Goal: Task Accomplishment & Management: Manage account settings

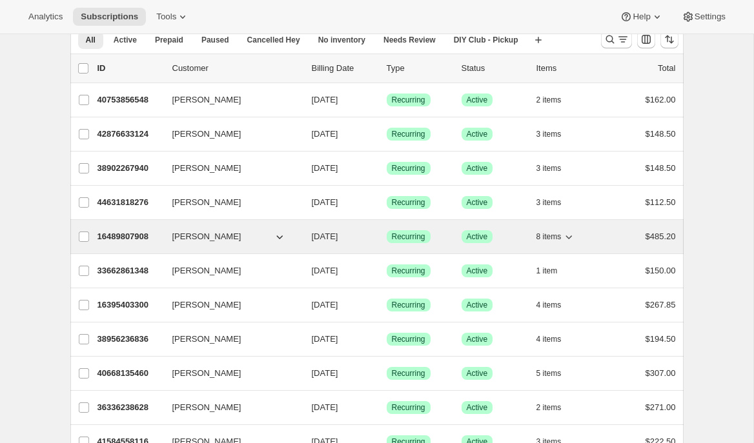
scroll to position [59, 0]
click at [154, 241] on p "16489807908" at bounding box center [129, 236] width 65 height 13
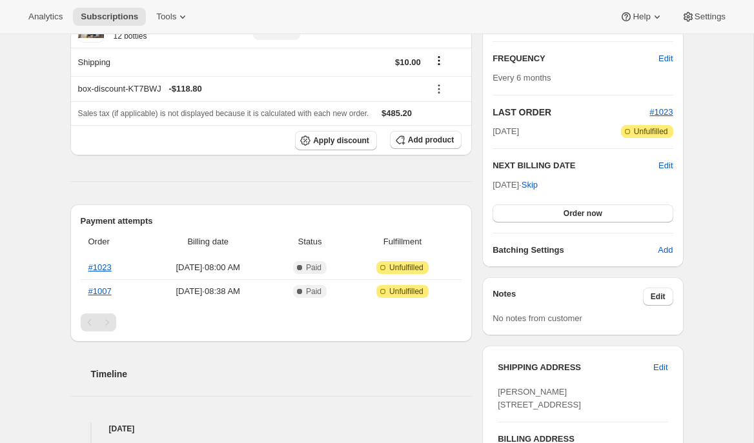
scroll to position [221, 0]
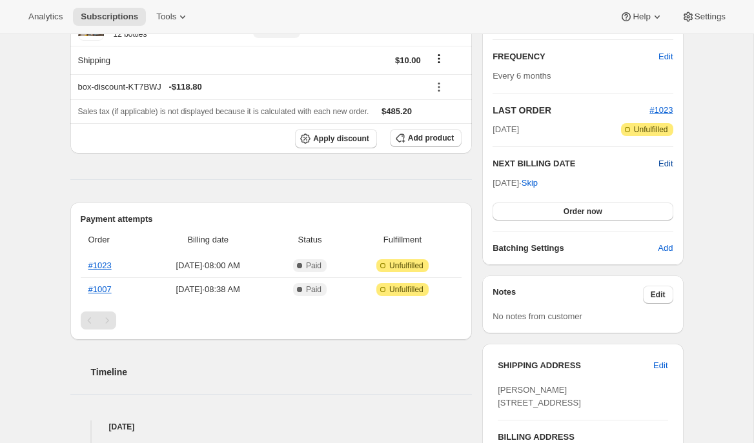
click at [662, 167] on span "Edit" at bounding box center [665, 163] width 14 height 13
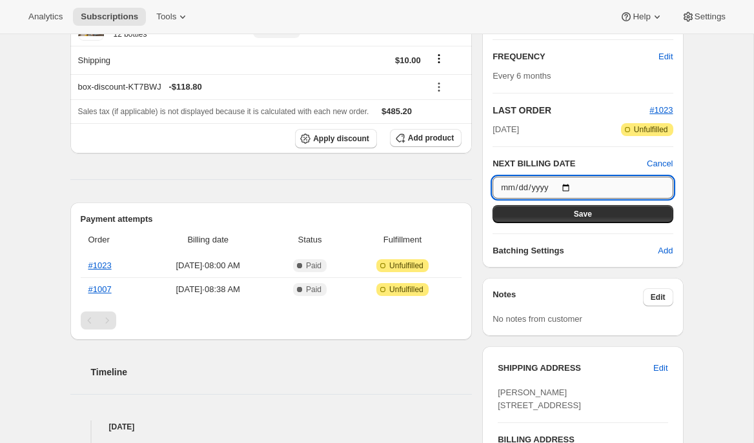
click at [560, 190] on input "[DATE]" at bounding box center [582, 188] width 180 height 22
click at [569, 188] on input "[DATE]" at bounding box center [582, 188] width 180 height 22
type input "[DATE]"
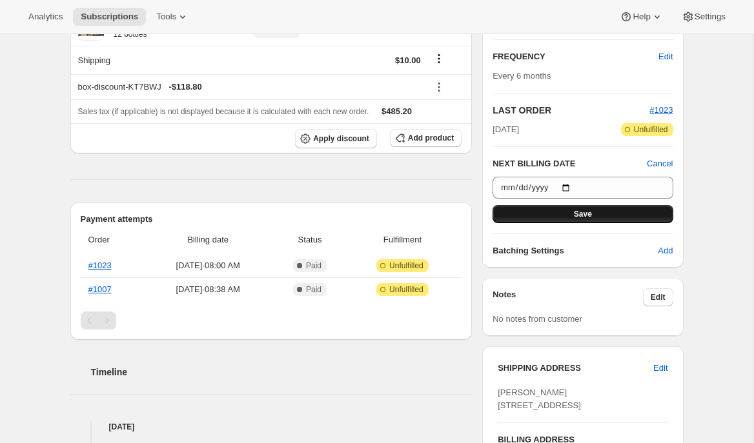
click at [596, 218] on button "Save" at bounding box center [582, 214] width 180 height 18
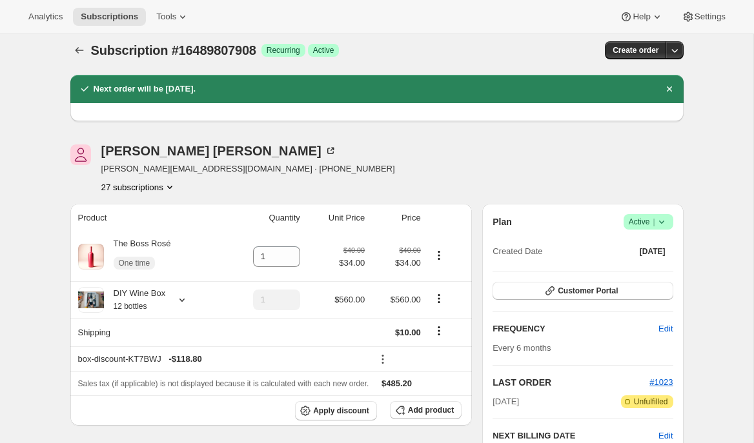
scroll to position [0, 0]
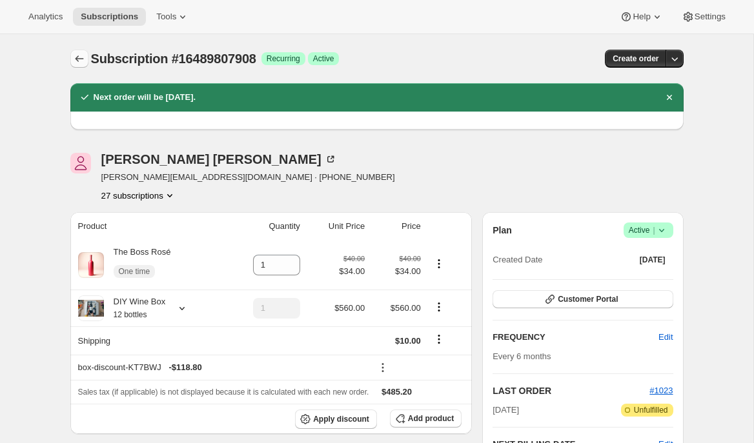
click at [74, 61] on icon "Subscriptions" at bounding box center [79, 58] width 13 height 13
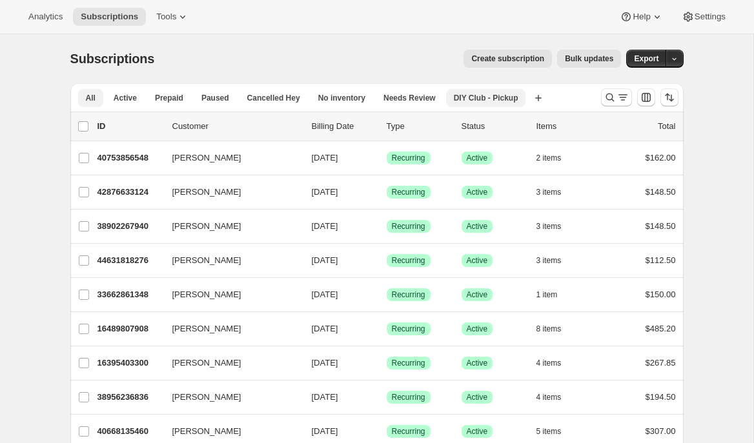
click at [487, 97] on span "DIY Club - Pickup" at bounding box center [486, 98] width 65 height 10
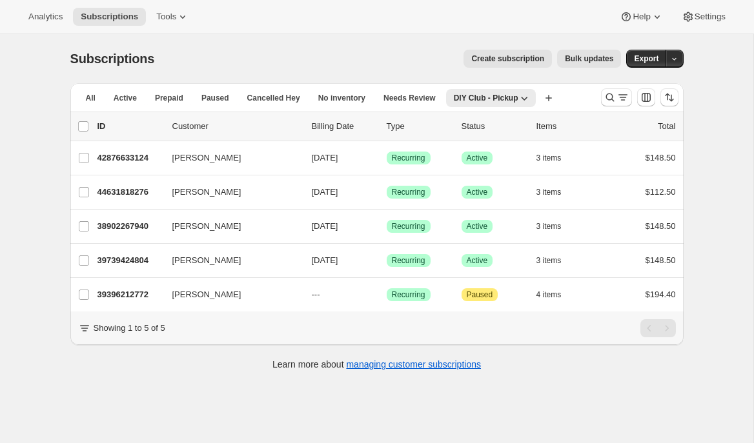
click at [574, 58] on span "Bulk updates" at bounding box center [589, 59] width 48 height 10
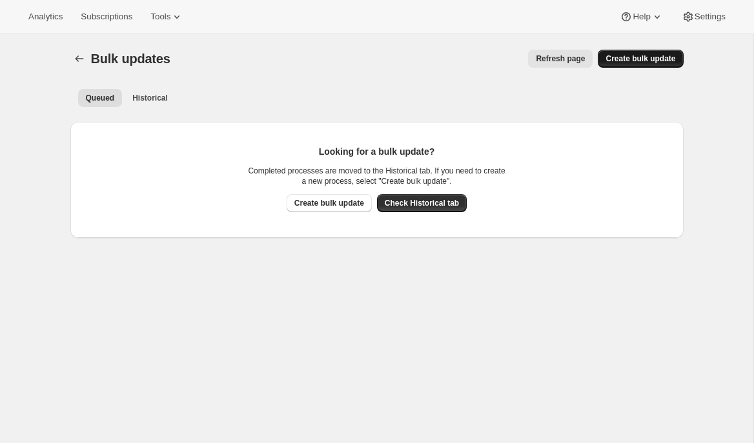
click at [626, 61] on span "Create bulk update" at bounding box center [640, 59] width 70 height 10
select select "11"
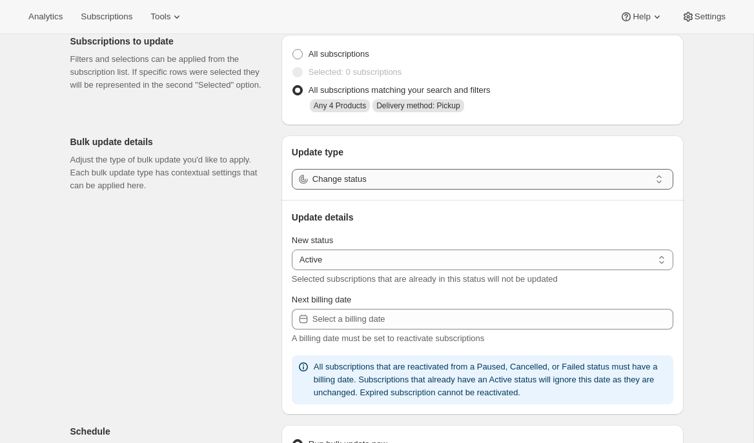
scroll to position [59, 0]
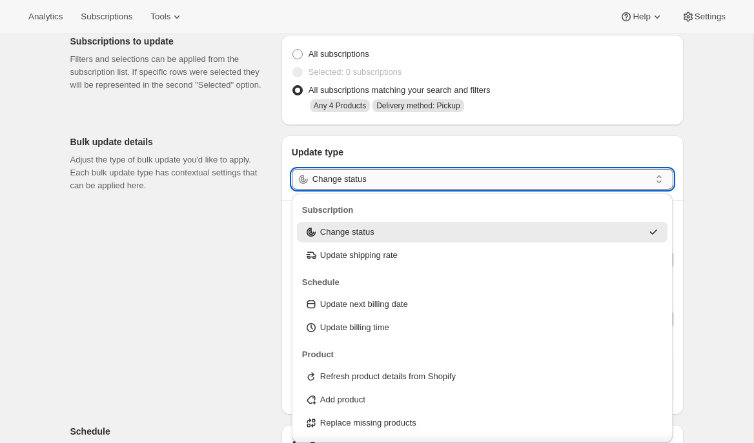
click at [394, 181] on input "Change status" at bounding box center [481, 179] width 338 height 21
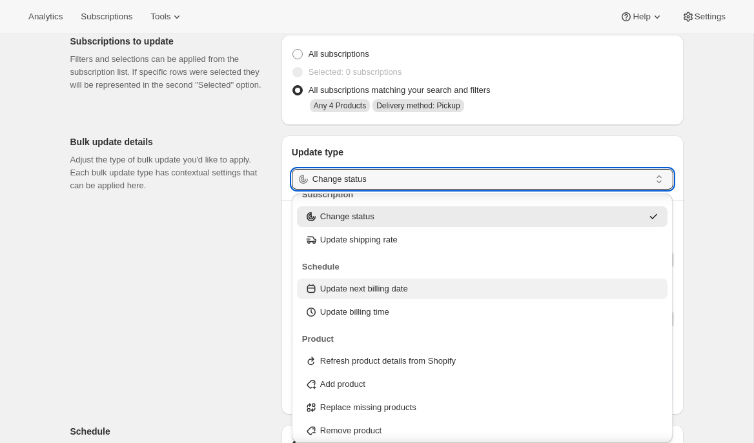
scroll to position [30, 0]
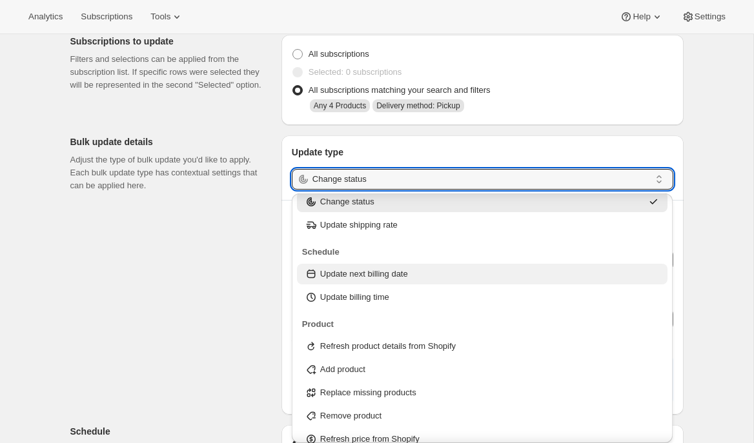
click at [387, 278] on p "Update next billing date" at bounding box center [364, 274] width 88 height 13
type input "Update next billing date"
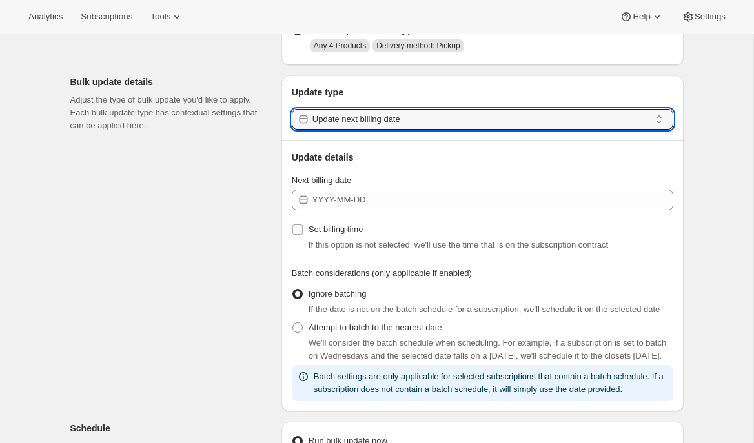
scroll to position [125, 0]
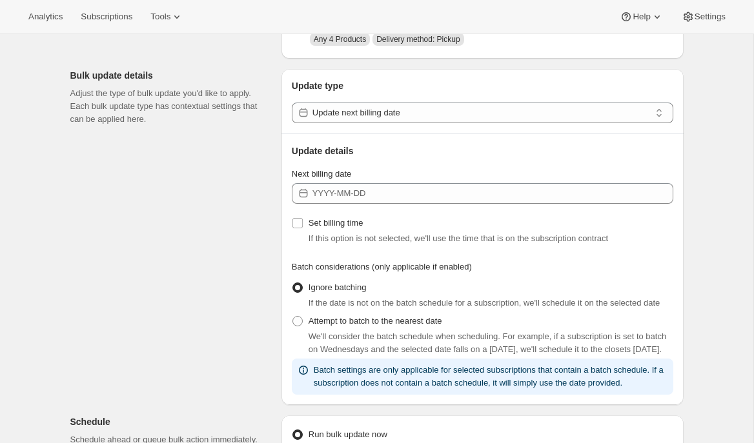
click at [372, 182] on div "Next billing date" at bounding box center [482, 186] width 381 height 36
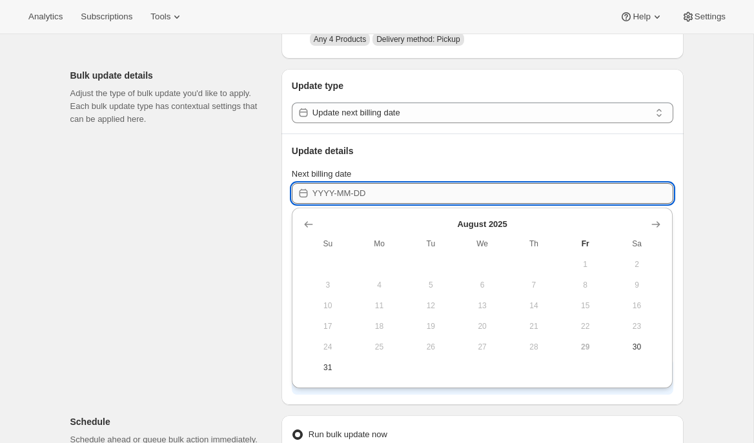
click at [372, 187] on input "Next billing date" at bounding box center [492, 193] width 361 height 21
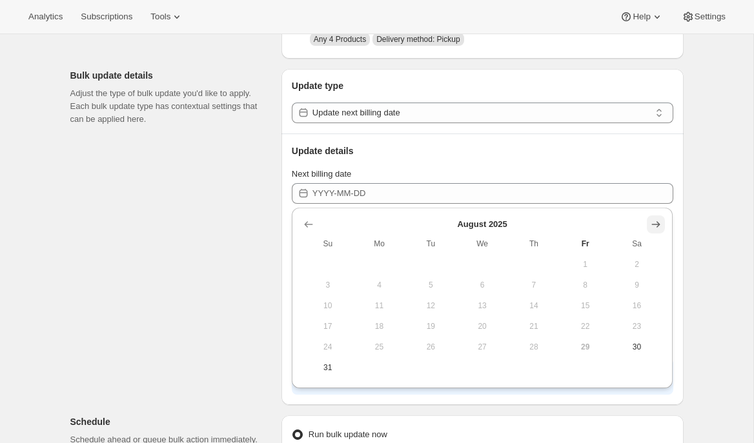
click at [654, 223] on icon "Show next month, September 2025" at bounding box center [655, 224] width 13 height 13
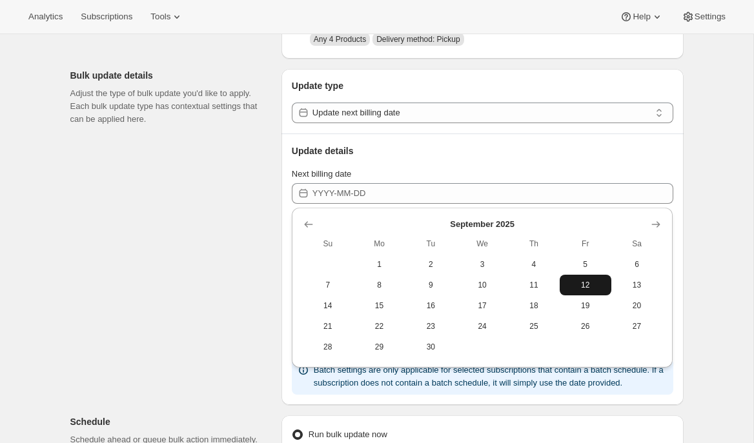
click at [590, 285] on span "12" at bounding box center [585, 285] width 41 height 10
type input "[DATE]"
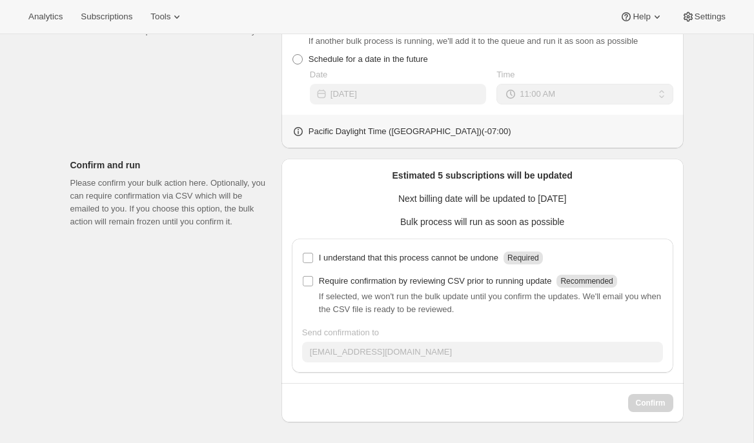
scroll to position [573, 0]
click at [438, 258] on p "I understand that this process cannot be undone" at bounding box center [408, 258] width 179 height 13
click at [313, 258] on input "I understand that this process cannot be undone Required" at bounding box center [308, 258] width 10 height 10
checkbox input "true"
click at [644, 403] on span "Confirm" at bounding box center [651, 403] width 30 height 10
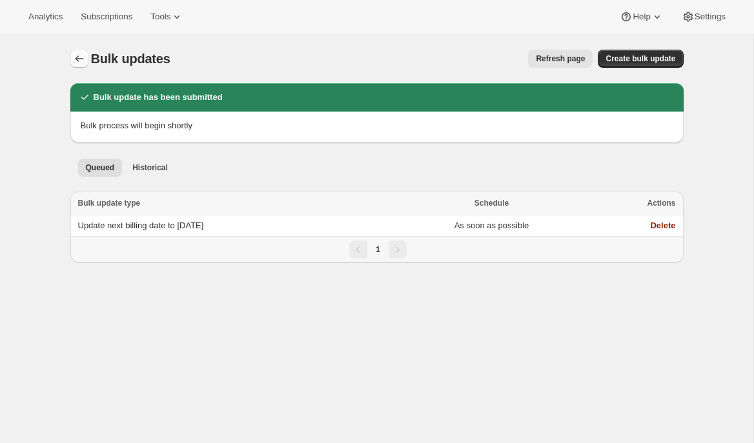
click at [76, 63] on icon "Bulk updates" at bounding box center [79, 58] width 13 height 13
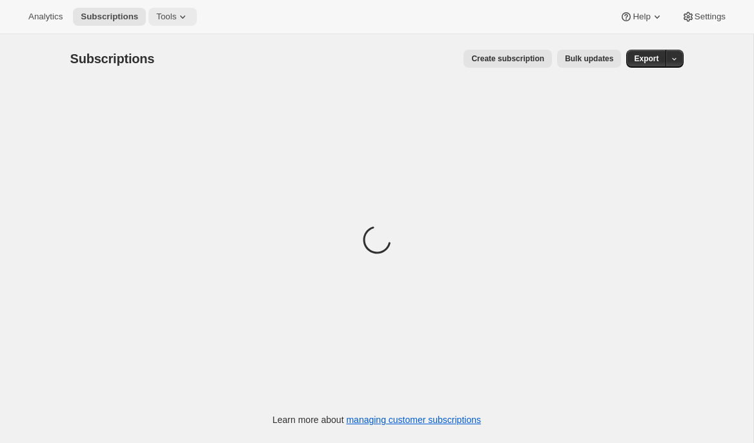
click at [183, 14] on icon at bounding box center [182, 16] width 13 height 13
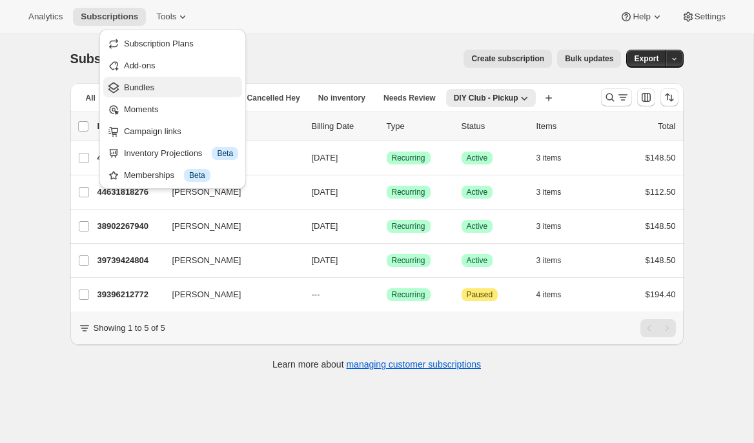
click at [179, 84] on span "Bundles" at bounding box center [181, 87] width 114 height 13
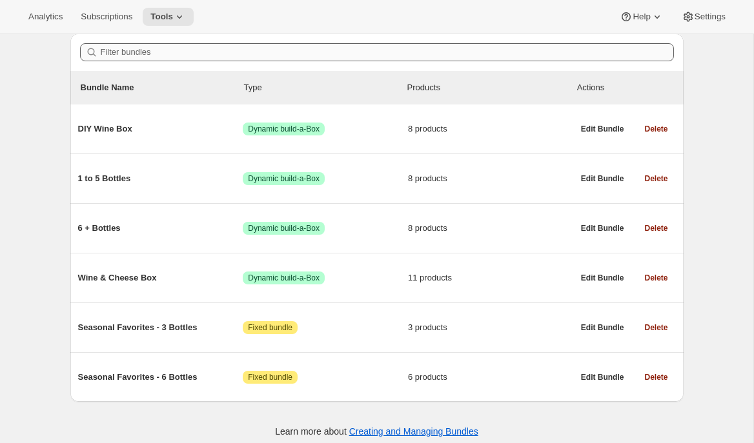
scroll to position [121, 0]
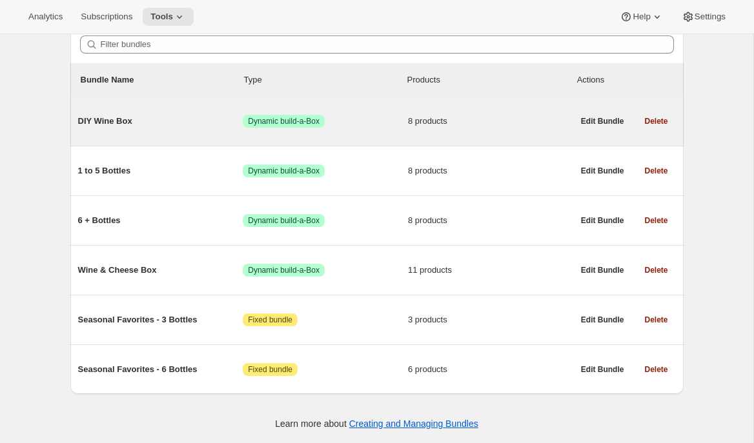
click at [133, 115] on span "DIY Wine Box" at bounding box center [160, 121] width 165 height 13
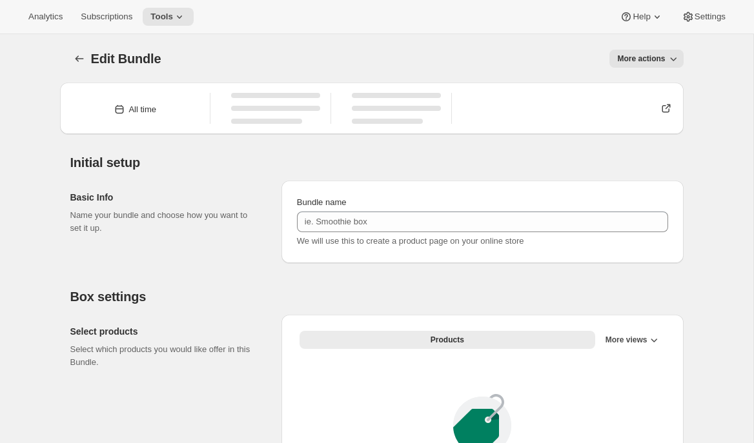
type input "DIY Wine Box"
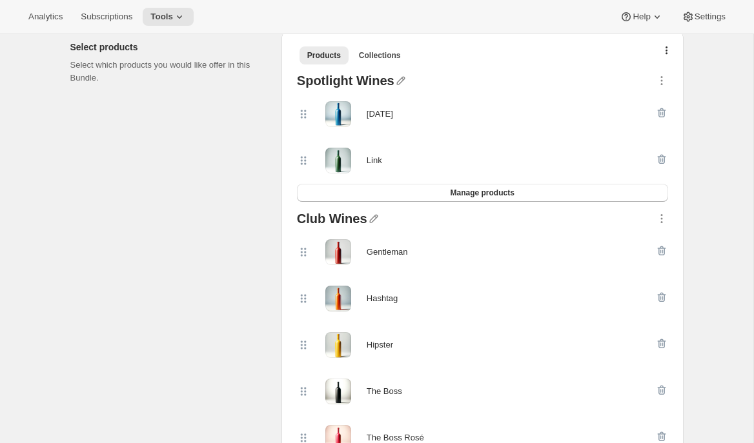
scroll to position [291, 0]
click at [668, 47] on button "button" at bounding box center [666, 52] width 13 height 13
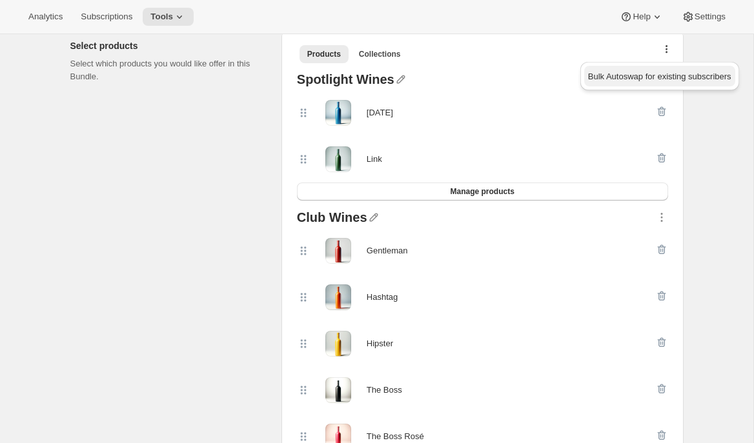
click at [661, 75] on span "Bulk Autoswap for existing subscribers" at bounding box center [659, 77] width 143 height 10
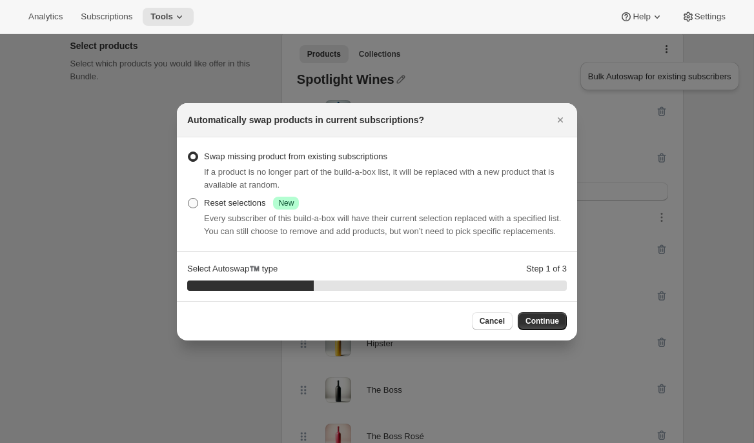
click at [232, 197] on div "Reset selections Success New" at bounding box center [251, 203] width 95 height 13
click at [188, 198] on input "Reset selections Success New" at bounding box center [188, 198] width 1 height 1
radio input "true"
click at [537, 327] on span "Continue" at bounding box center [542, 321] width 34 height 10
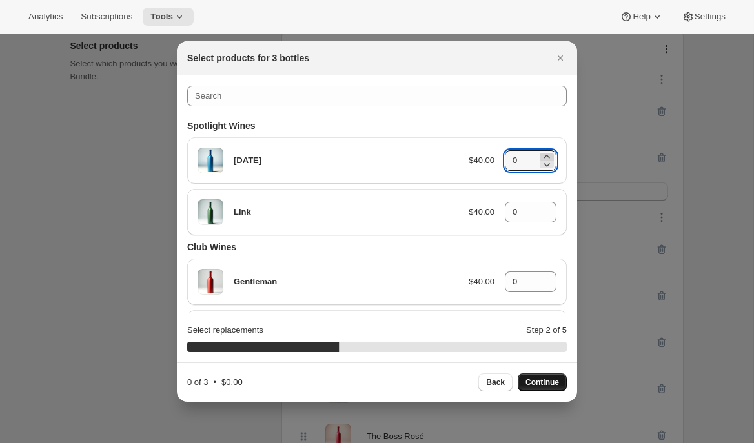
click at [545, 155] on icon ":r10k:" at bounding box center [546, 156] width 13 height 13
type input "1"
click at [545, 208] on icon ":r10k:" at bounding box center [546, 208] width 6 height 3
type input "1"
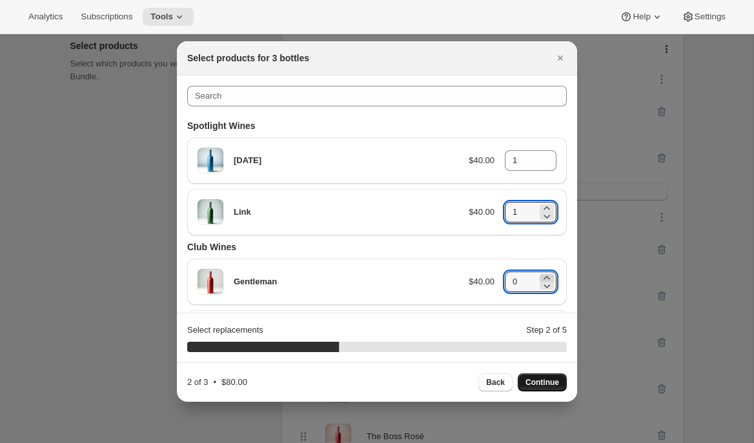
click at [548, 276] on icon ":r10k:" at bounding box center [546, 278] width 13 height 13
type input "1"
click at [549, 387] on span "Continue" at bounding box center [542, 383] width 34 height 10
type input "0"
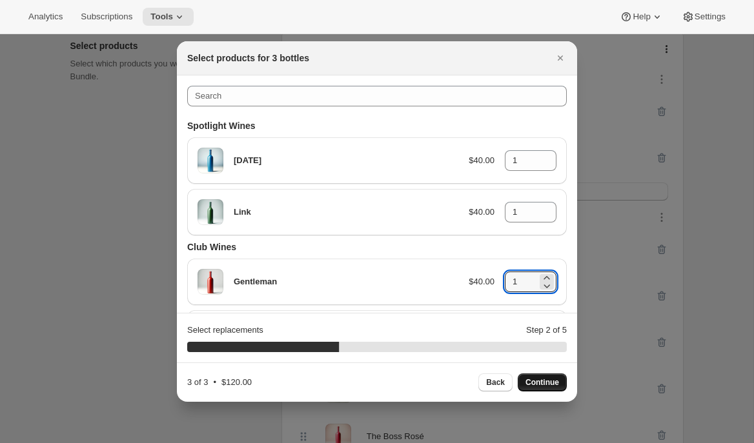
type input "0"
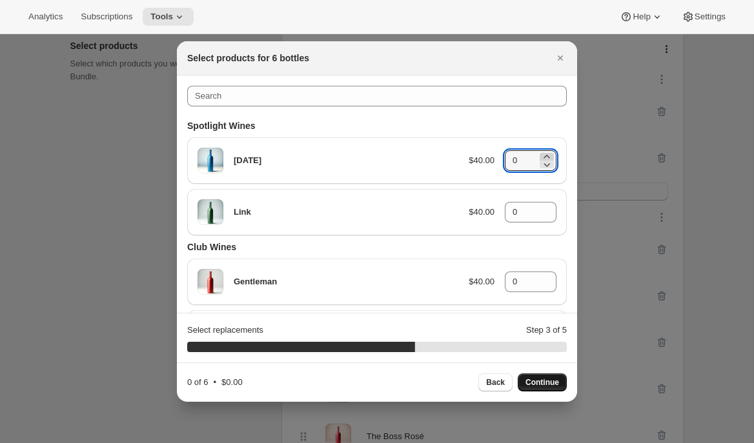
click at [547, 155] on icon ":r10k:" at bounding box center [546, 156] width 13 height 13
type input "2"
click at [546, 208] on icon ":r10k:" at bounding box center [546, 208] width 13 height 13
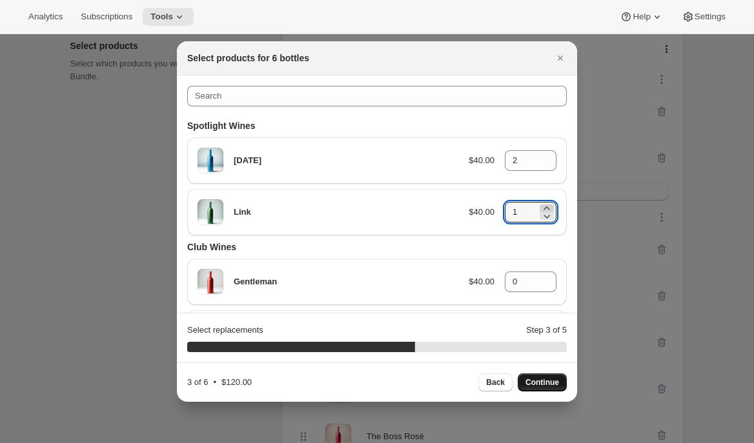
type input "2"
click at [546, 276] on icon ":r10k:" at bounding box center [546, 278] width 13 height 13
type input "1"
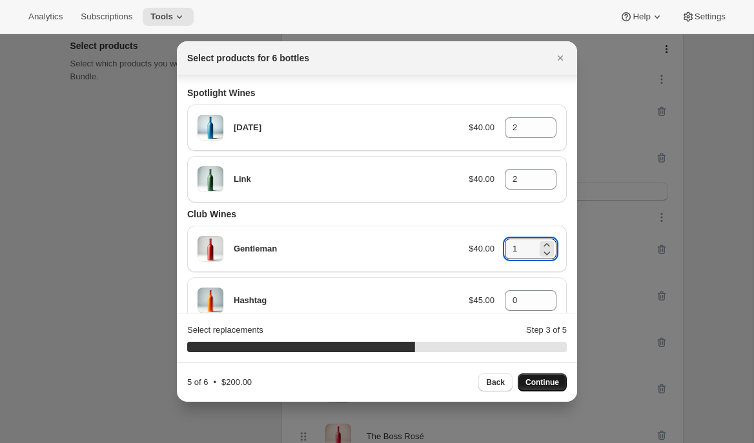
scroll to position [59, 0]
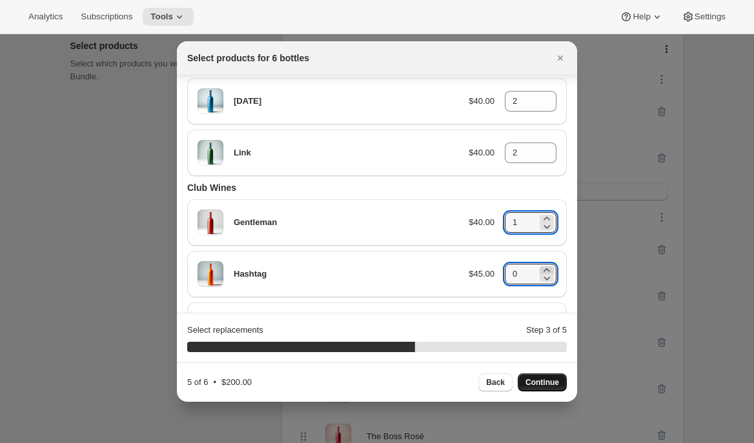
click at [549, 269] on icon ":r10k:" at bounding box center [546, 270] width 13 height 13
type input "1"
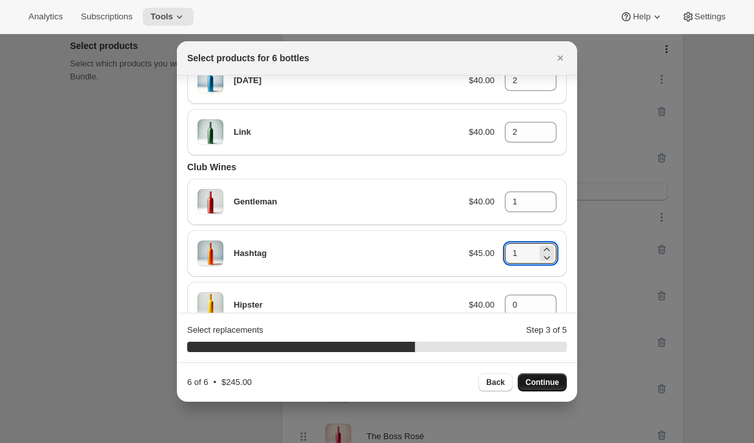
scroll to position [88, 0]
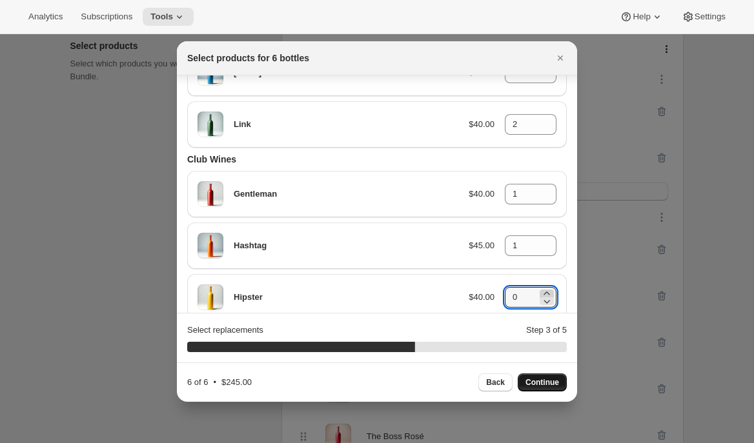
click at [547, 288] on icon ":r10k:" at bounding box center [546, 293] width 13 height 13
click at [548, 301] on icon ":r10k:" at bounding box center [547, 302] width 6 height 4
click at [548, 304] on icon ":r10k:" at bounding box center [546, 301] width 13 height 13
type input "0"
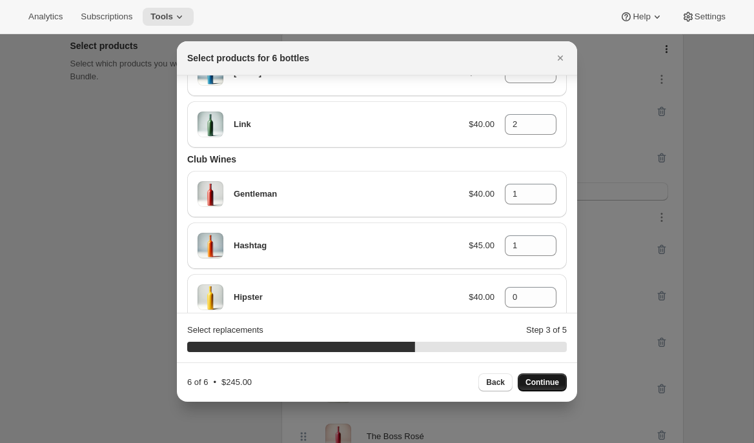
click at [547, 379] on span "Continue" at bounding box center [542, 383] width 34 height 10
type input "0"
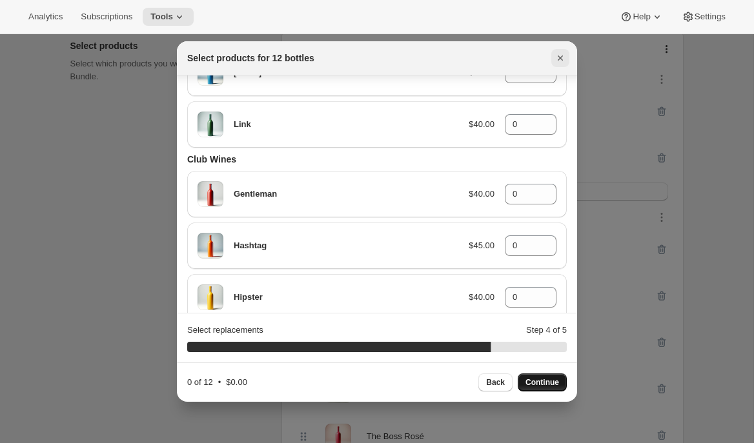
click at [560, 55] on icon "Close" at bounding box center [560, 58] width 13 height 13
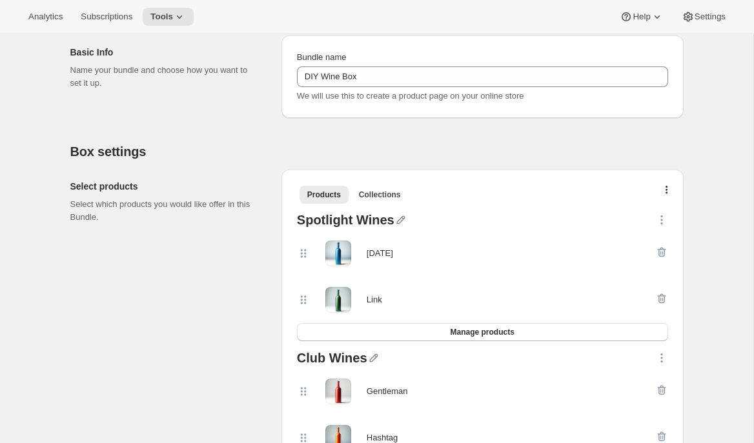
scroll to position [0, 0]
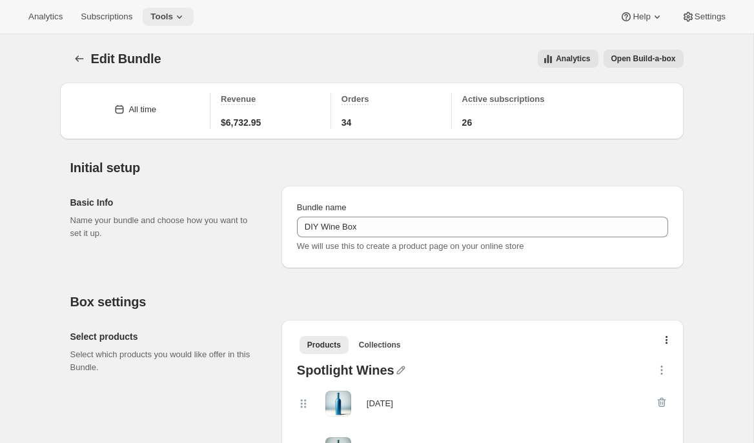
click at [169, 18] on span "Tools" at bounding box center [161, 17] width 23 height 10
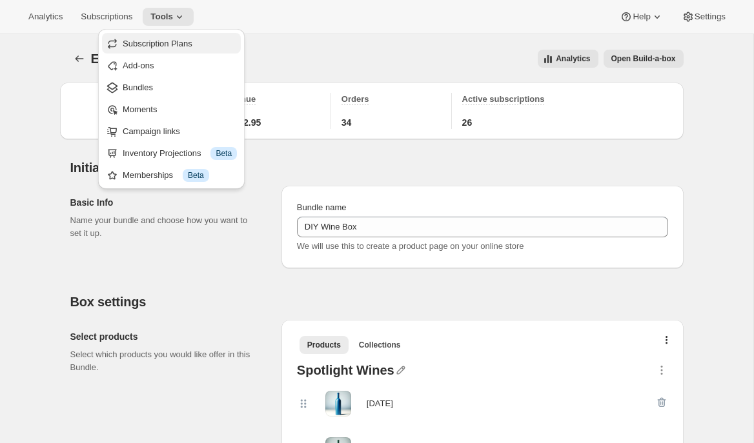
click at [170, 40] on span "Subscription Plans" at bounding box center [158, 44] width 70 height 10
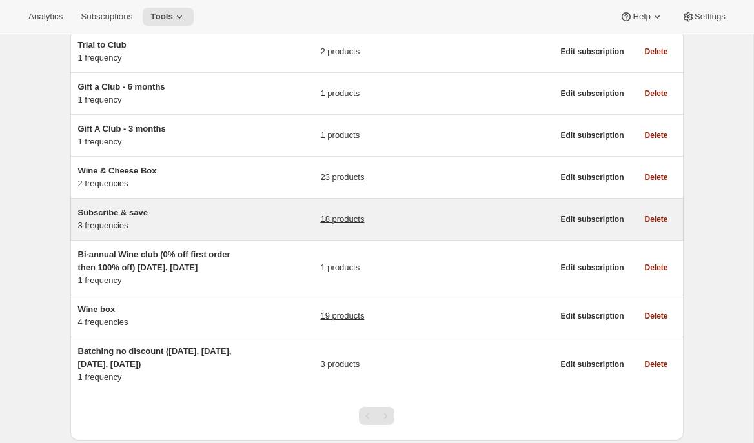
scroll to position [154, 0]
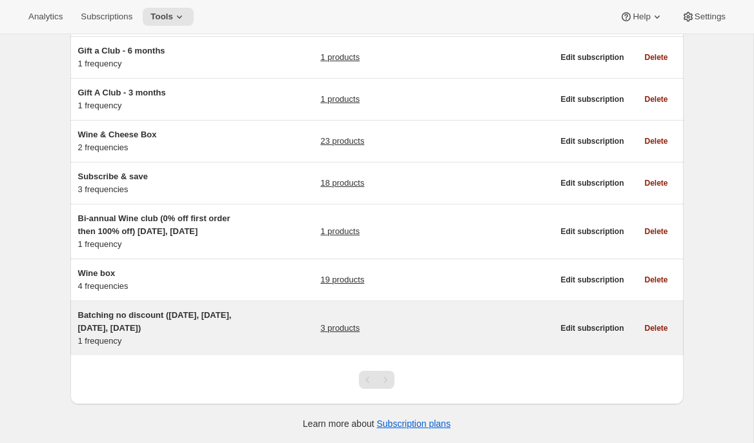
click at [181, 331] on h5 "Batching no discount ([DATE], [DATE], [DATE], [DATE])" at bounding box center [158, 322] width 161 height 26
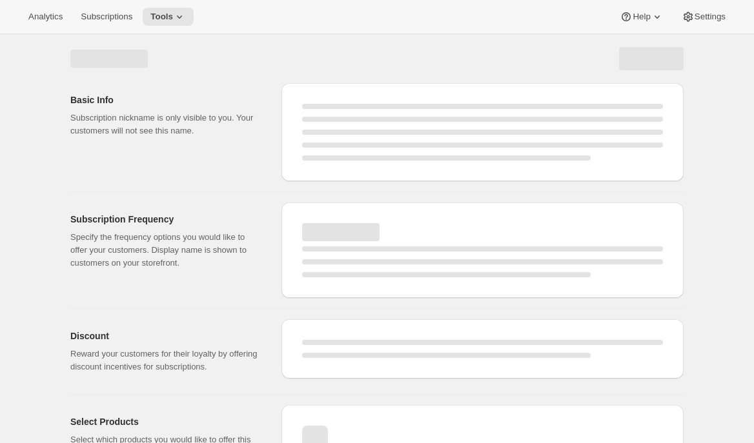
select select "WEEK"
select select "MONTH"
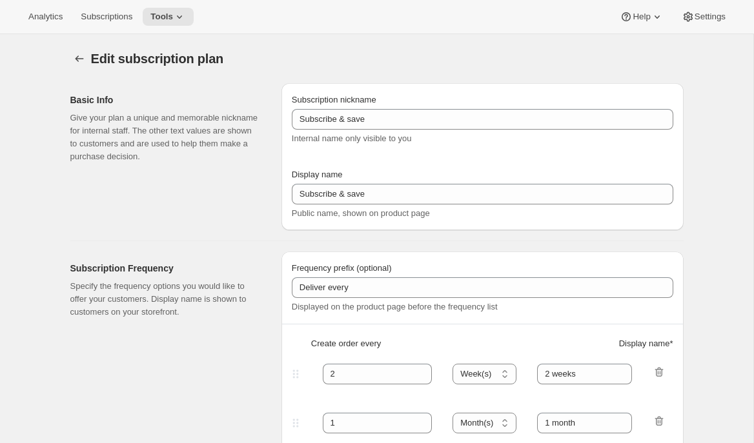
type input "Batching no discount ([DATE], [DATE], [DATE], [DATE])"
type input "Quarterly Club Shipments"
type input "Shipments in"
type input "3"
select select "MONTH"
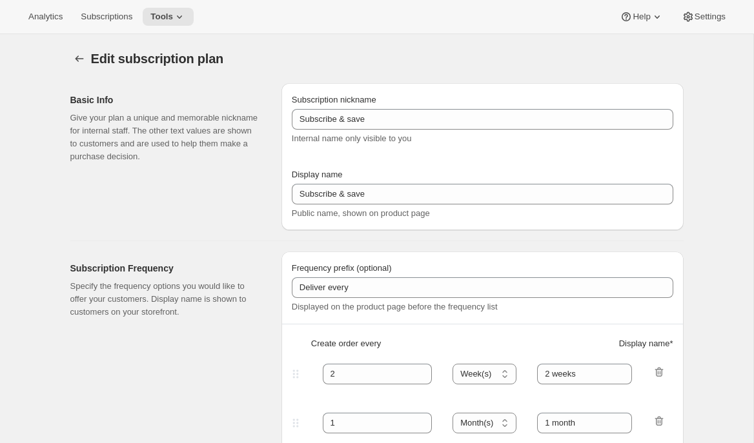
type input "January, April, July and October"
checkbox input "true"
select select "YEARDAY"
select select "15"
select select "4"
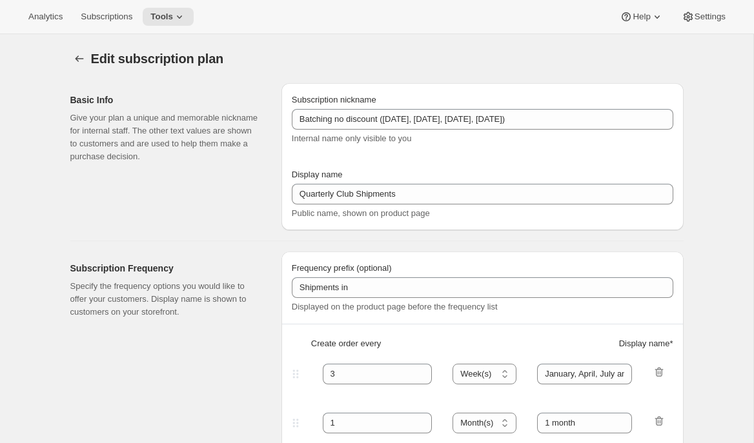
select select "10"
select select "7"
select select "21"
select select "10"
select select "6"
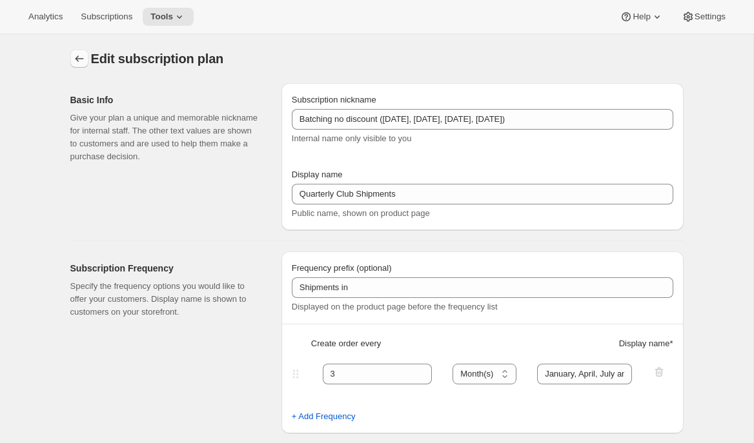
click at [78, 56] on icon "Subscription plans" at bounding box center [79, 58] width 13 height 13
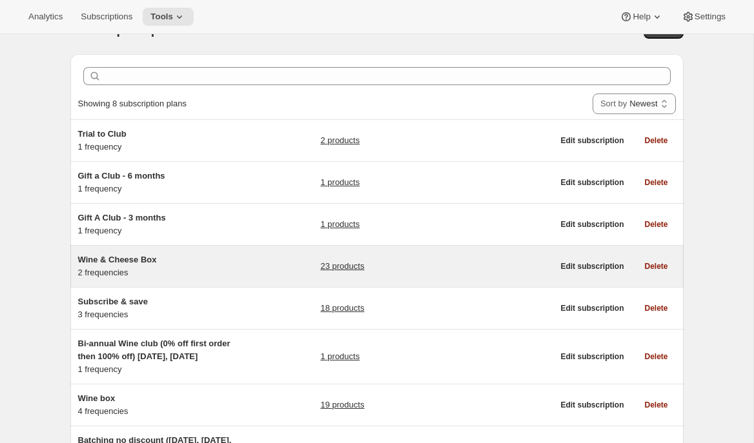
scroll to position [34, 0]
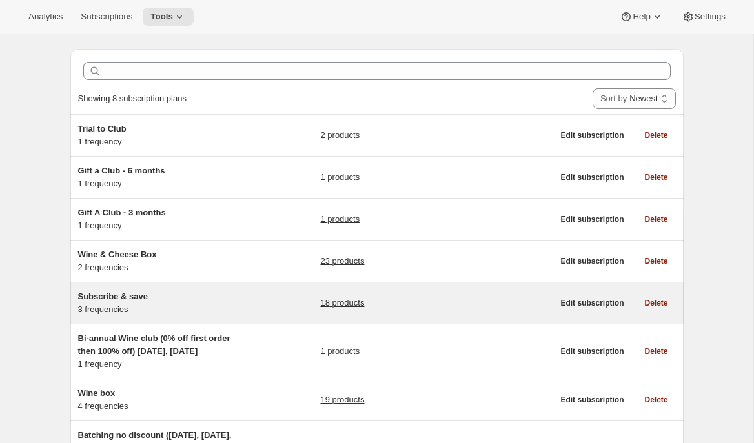
click at [228, 304] on div "Subscribe & save 3 frequencies" at bounding box center [158, 303] width 161 height 26
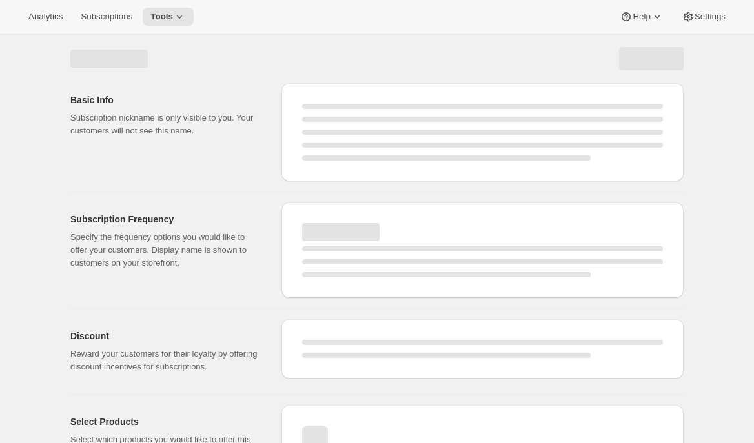
select select "WEEK"
select select "MONTH"
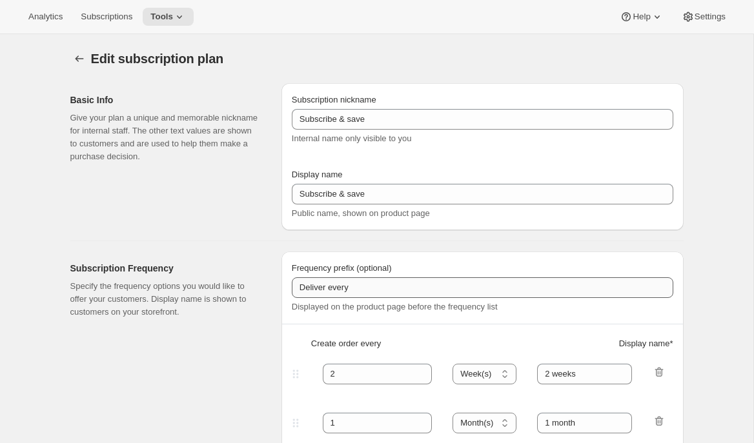
type input "1"
select select "MONTH"
type input "1 month"
type input "2"
type input "2 months"
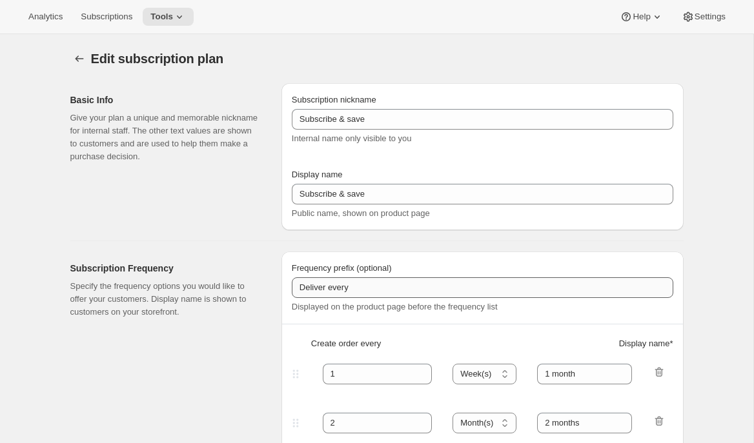
select select "MONTH"
click at [163, 21] on span "Tools" at bounding box center [161, 17] width 23 height 10
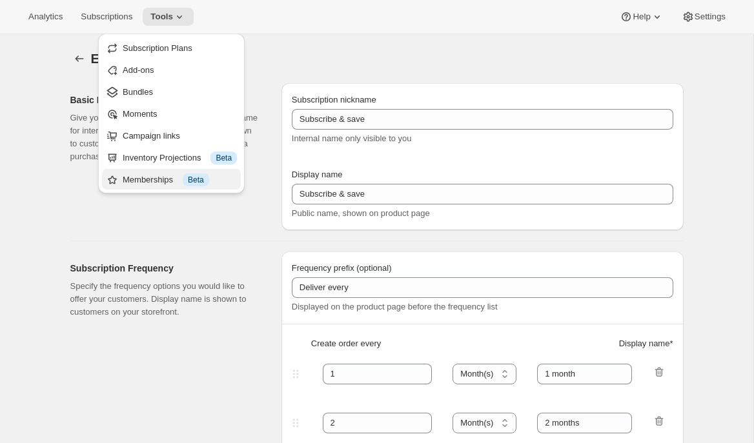
scroll to position [6, 0]
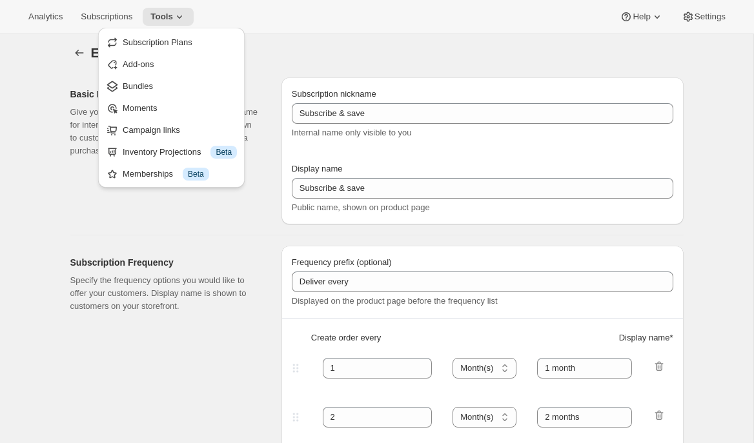
click at [143, 176] on div "Memberships Info Beta" at bounding box center [180, 174] width 114 height 13
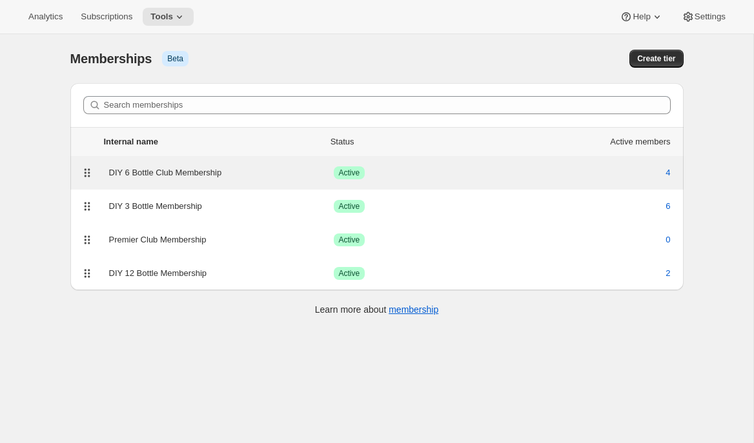
click at [199, 174] on div "DIY 6 Bottle Club Membership" at bounding box center [221, 173] width 225 height 13
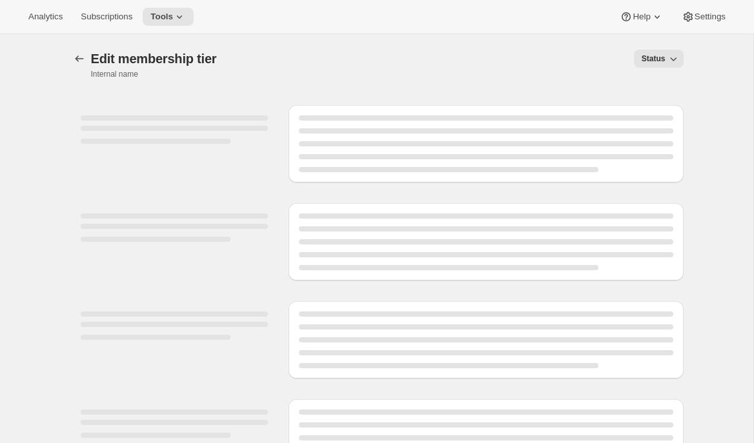
select select "variants"
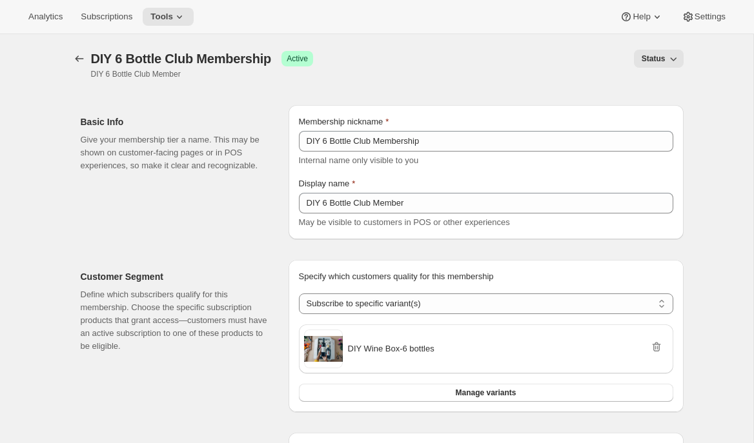
click at [173, 6] on div "Analytics Subscriptions Tools Help Settings" at bounding box center [377, 17] width 754 height 34
click at [173, 13] on span "Tools" at bounding box center [161, 17] width 23 height 10
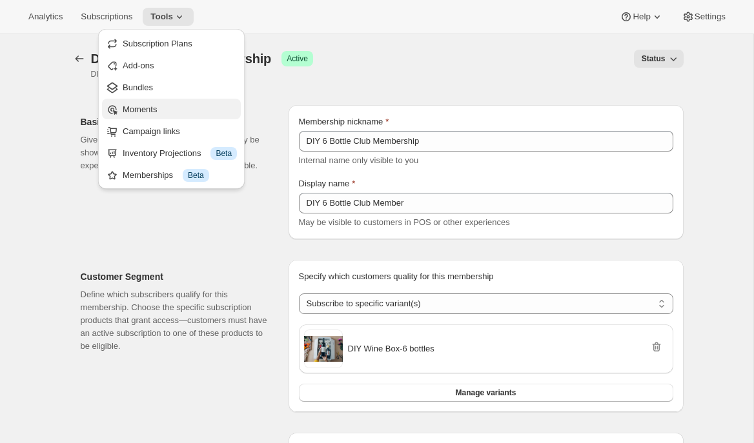
click at [165, 115] on span "Moments" at bounding box center [180, 109] width 114 height 13
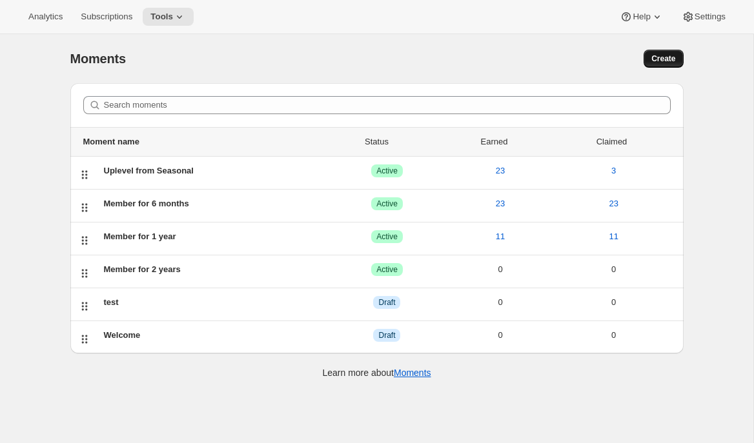
click at [674, 57] on span "Create" at bounding box center [663, 59] width 24 height 10
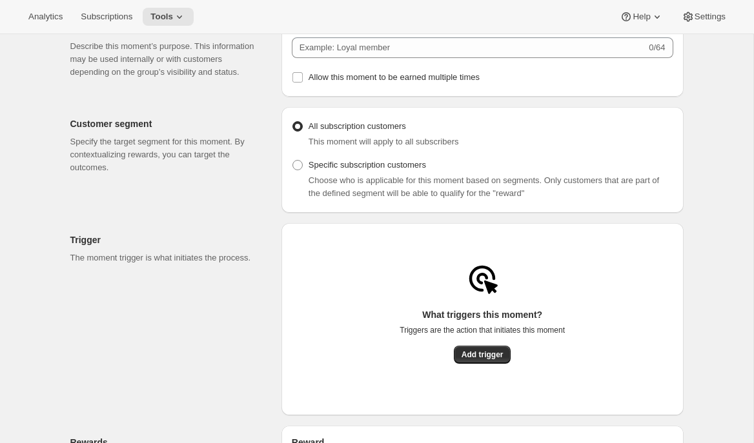
scroll to position [76, 0]
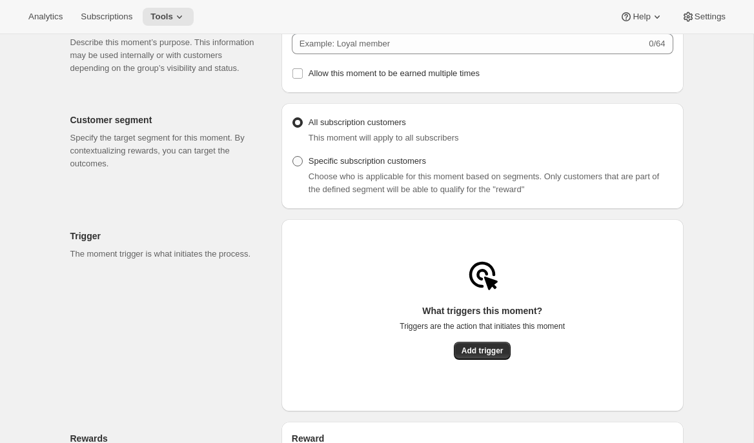
click at [333, 166] on span "Specific subscription customers" at bounding box center [366, 161] width 117 height 10
click at [293, 157] on input "Specific subscription customers" at bounding box center [292, 156] width 1 height 1
radio input "true"
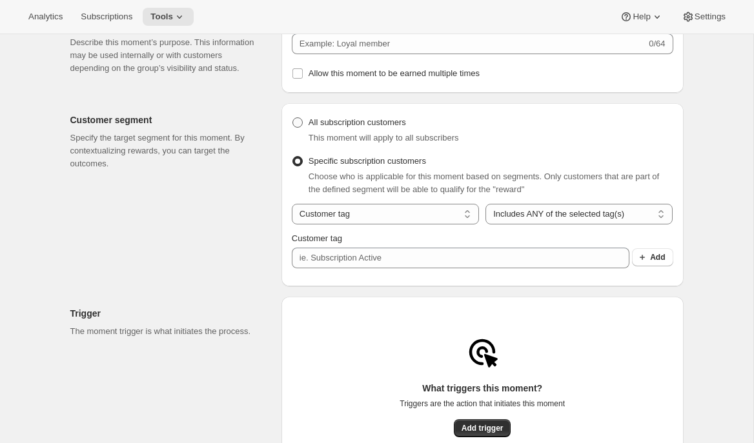
click at [341, 126] on span "All subscription customers" at bounding box center [356, 122] width 97 height 10
click at [293, 118] on input "All subscription customers" at bounding box center [292, 117] width 1 height 1
radio input "true"
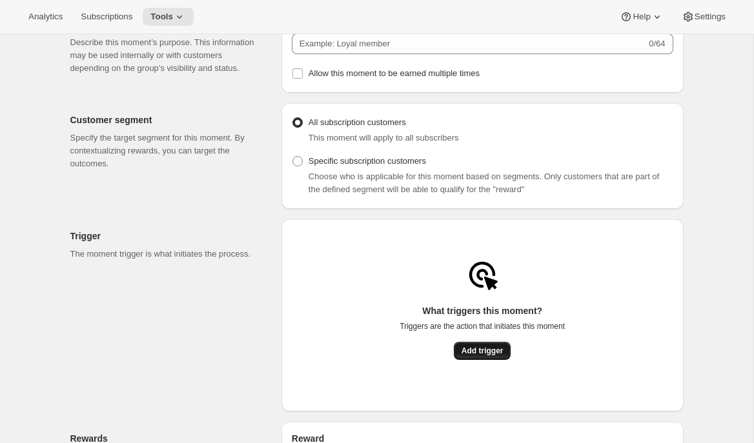
click at [471, 356] on span "Add trigger" at bounding box center [482, 351] width 42 height 10
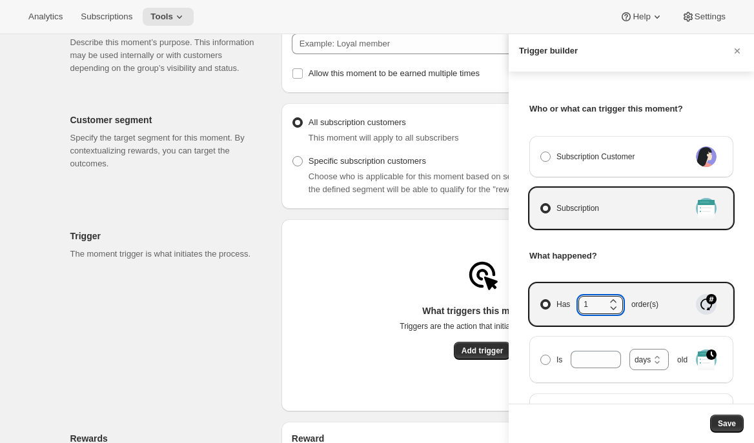
drag, startPoint x: 592, startPoint y: 308, endPoint x: 558, endPoint y: 310, distance: 34.9
click at [557, 310] on span "Has 1 order(s)" at bounding box center [607, 304] width 102 height 17
drag, startPoint x: 588, startPoint y: 306, endPoint x: 558, endPoint y: 307, distance: 30.4
click at [558, 307] on span "Has 3 order(s)" at bounding box center [607, 304] width 102 height 17
type input "4"
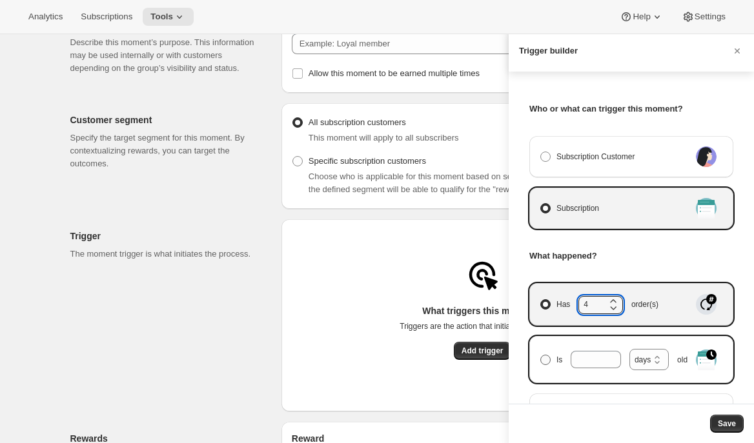
click at [549, 361] on span "Manage moment triggers" at bounding box center [545, 360] width 10 height 10
click at [541, 356] on input "Is days weeks months years days old" at bounding box center [540, 355] width 1 height 1
radio input "true"
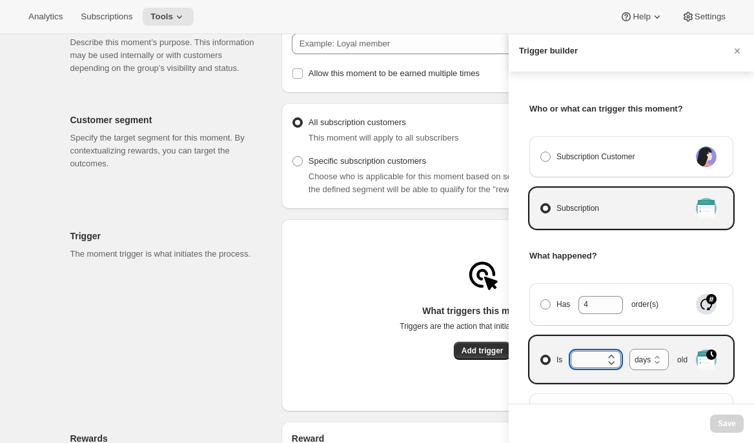
click at [581, 360] on input "Is days weeks months years days old" at bounding box center [586, 359] width 31 height 17
type input "1"
click at [641, 358] on select "days weeks months years" at bounding box center [648, 359] width 39 height 21
select select "years"
click at [629, 349] on select "days weeks months years" at bounding box center [648, 359] width 39 height 21
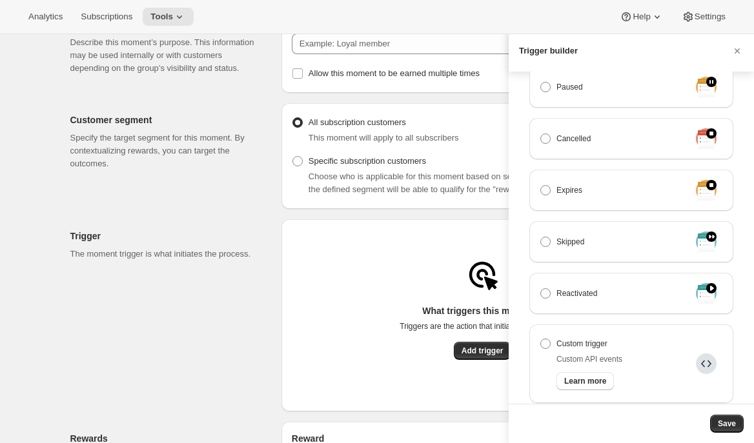
scroll to position [0, 0]
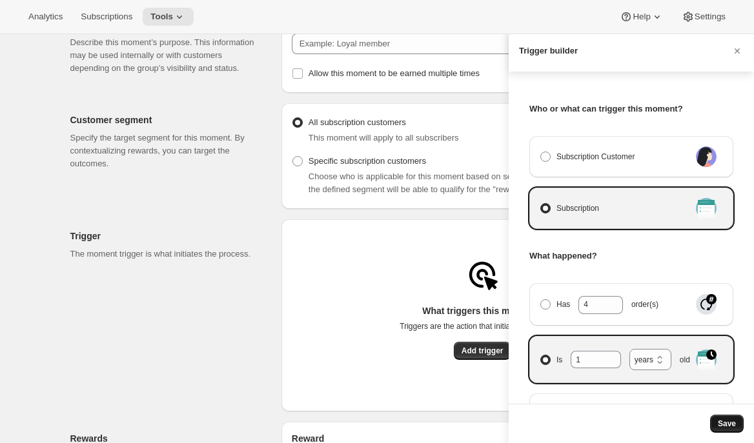
click at [732, 427] on span "Save" at bounding box center [727, 424] width 18 height 10
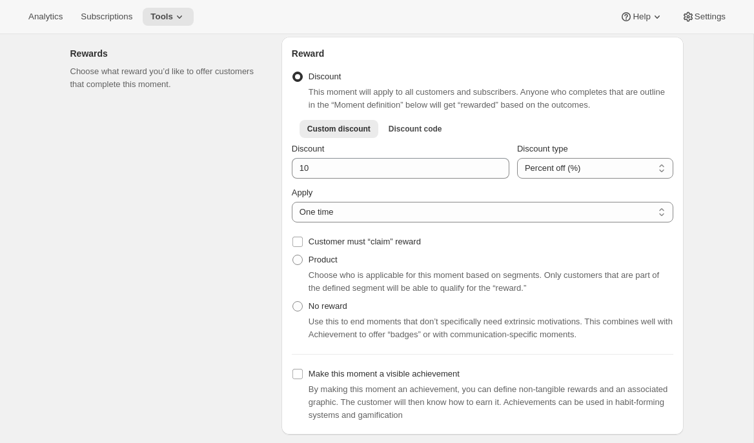
scroll to position [401, 0]
click at [327, 264] on span "Product" at bounding box center [322, 259] width 29 height 10
click at [293, 255] on input "Product" at bounding box center [292, 254] width 1 height 1
radio input "true"
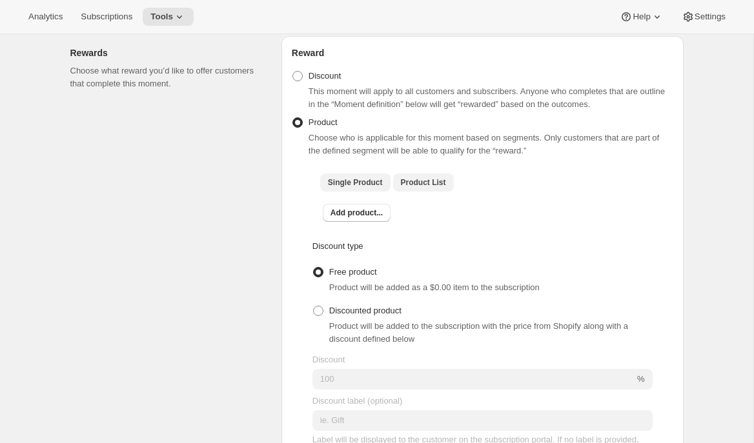
click at [414, 188] on span "Product List" at bounding box center [423, 182] width 45 height 10
checkbox input "true"
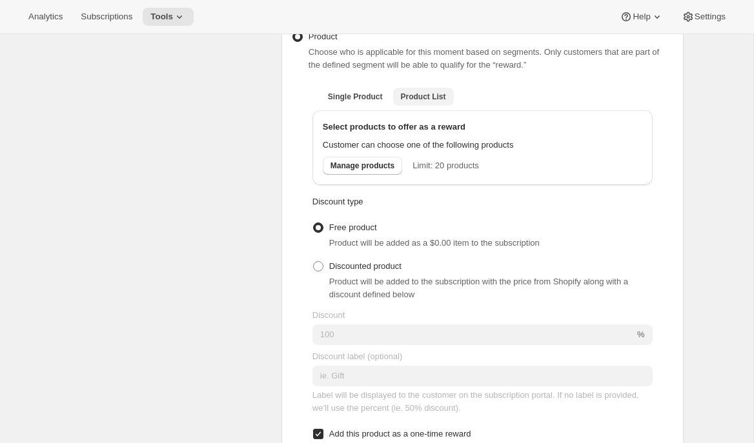
scroll to position [489, 0]
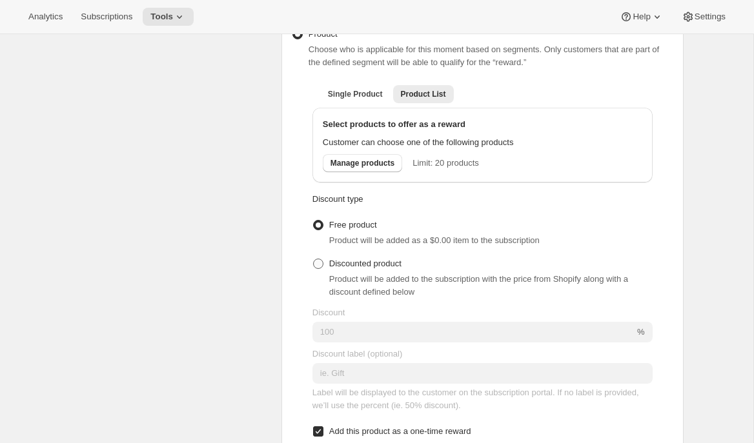
click at [374, 268] on span "Discounted product" at bounding box center [365, 264] width 72 height 10
click at [314, 259] on input "Discounted product" at bounding box center [313, 259] width 1 height 1
radio input "true"
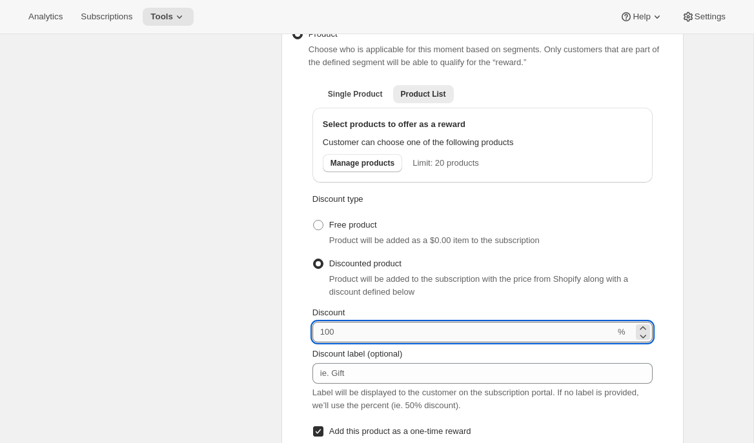
click at [358, 330] on input "Discount" at bounding box center [463, 332] width 303 height 21
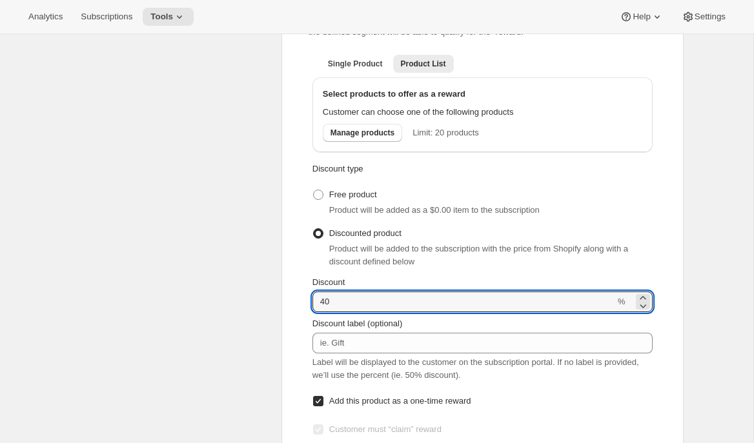
scroll to position [510, 0]
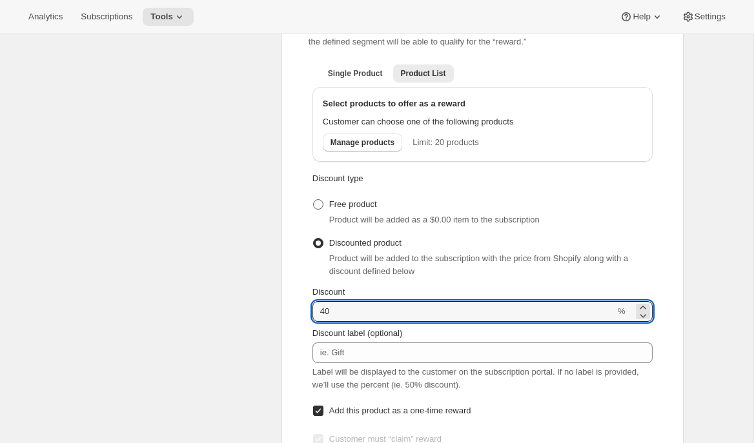
type input "40"
click at [349, 209] on span "Free product" at bounding box center [353, 204] width 48 height 10
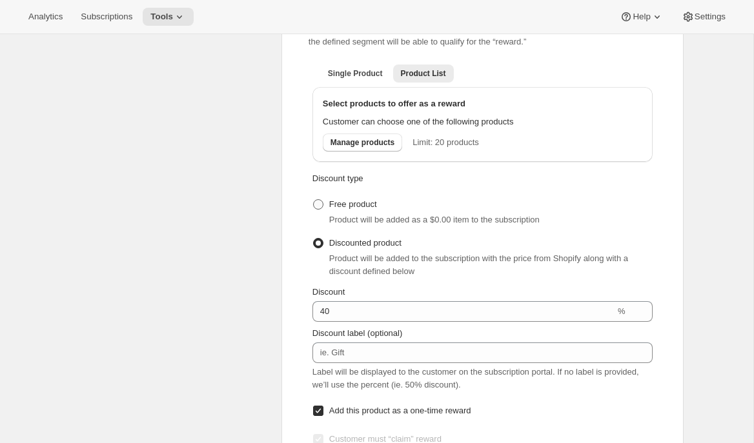
click at [321, 207] on span at bounding box center [318, 204] width 10 height 10
click at [314, 200] on input "Free product" at bounding box center [313, 199] width 1 height 1
radio input "true"
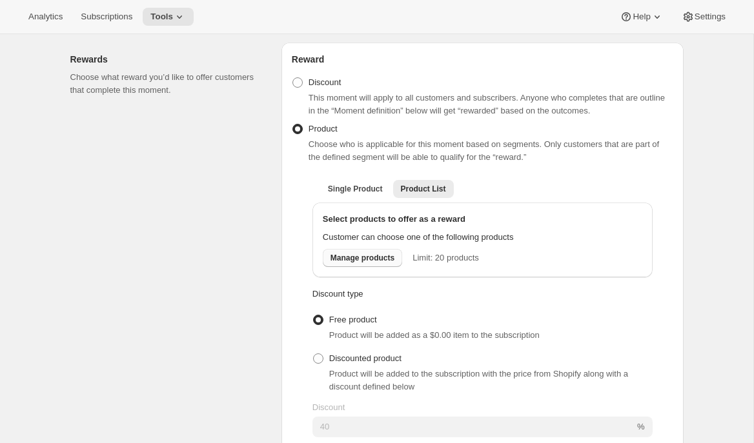
scroll to position [381, 0]
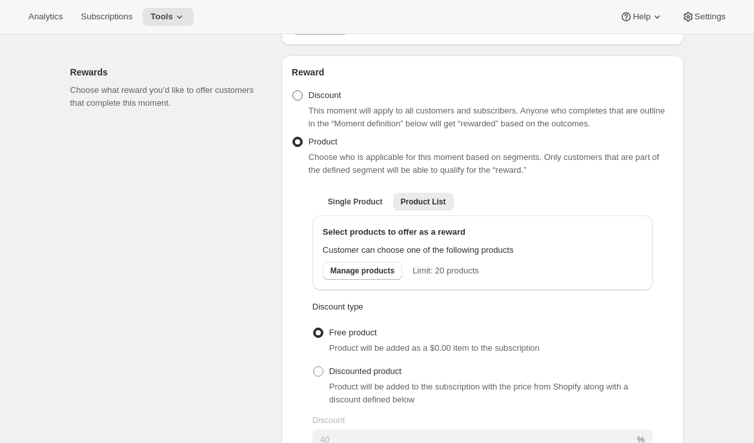
click at [323, 100] on span "Discount" at bounding box center [324, 95] width 33 height 10
click at [293, 91] on input "Discount" at bounding box center [292, 90] width 1 height 1
radio input "true"
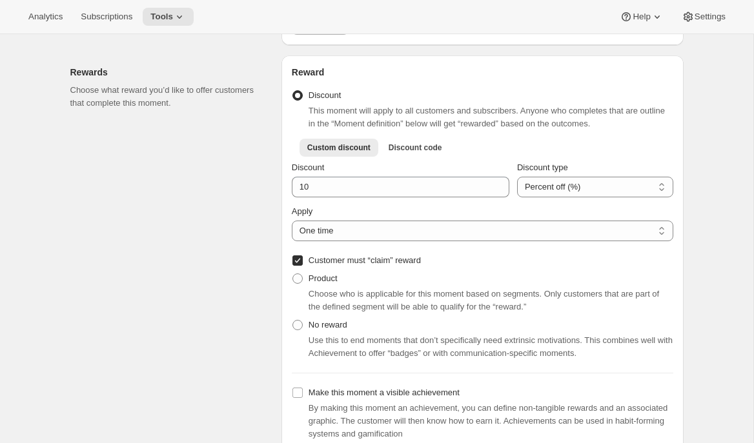
click at [334, 265] on span "Customer must “claim” reward" at bounding box center [364, 261] width 112 height 10
click at [303, 266] on input "Customer must “claim” reward" at bounding box center [297, 261] width 10 height 10
click at [334, 265] on span "Customer must “claim” reward" at bounding box center [364, 261] width 112 height 10
click at [303, 266] on input "Customer must “claim” reward" at bounding box center [297, 261] width 10 height 10
checkbox input "true"
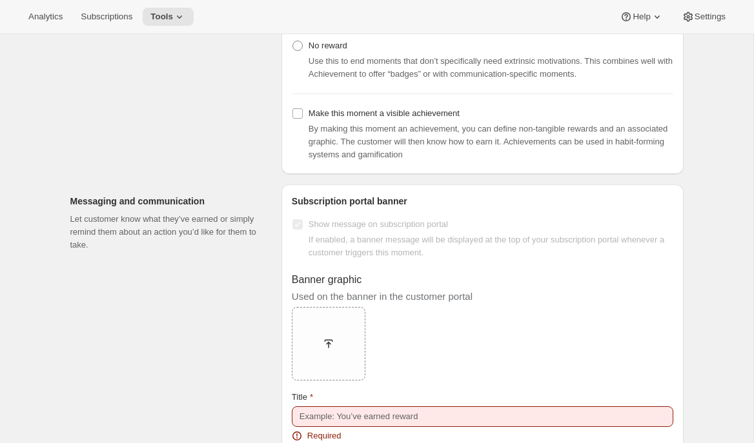
scroll to position [658, 0]
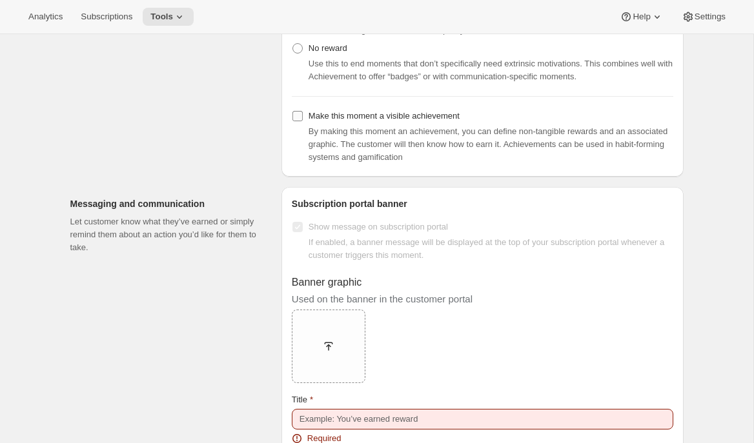
click at [343, 121] on span "Make this moment a visible achievement" at bounding box center [383, 116] width 151 height 10
click at [303, 121] on input "Make this moment a visible achievement" at bounding box center [297, 116] width 10 height 10
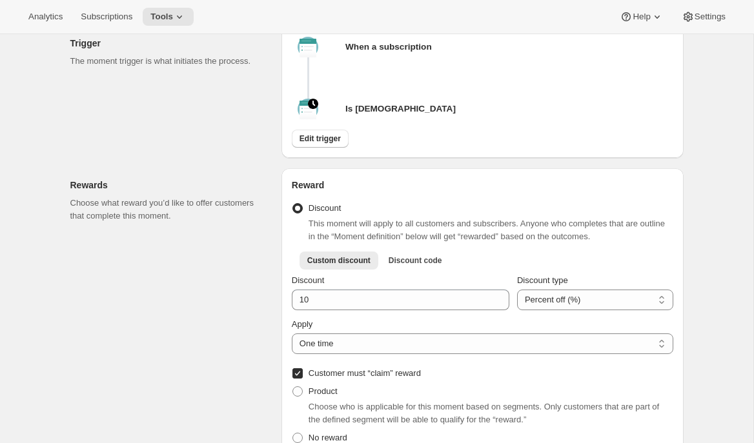
scroll to position [0, 0]
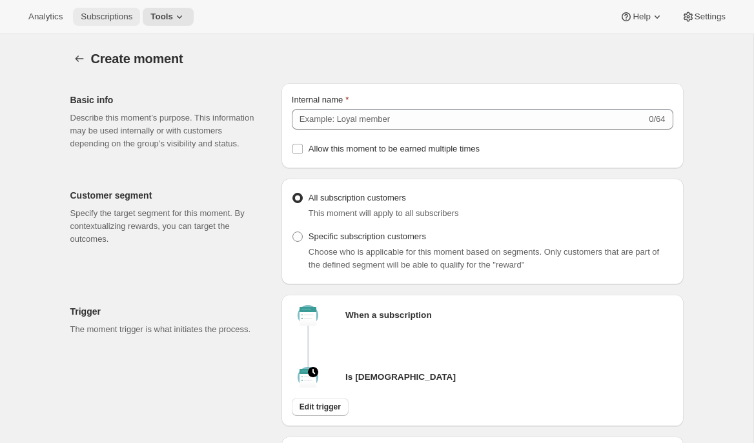
click at [113, 15] on span "Subscriptions" at bounding box center [107, 17] width 52 height 10
checkbox input "false"
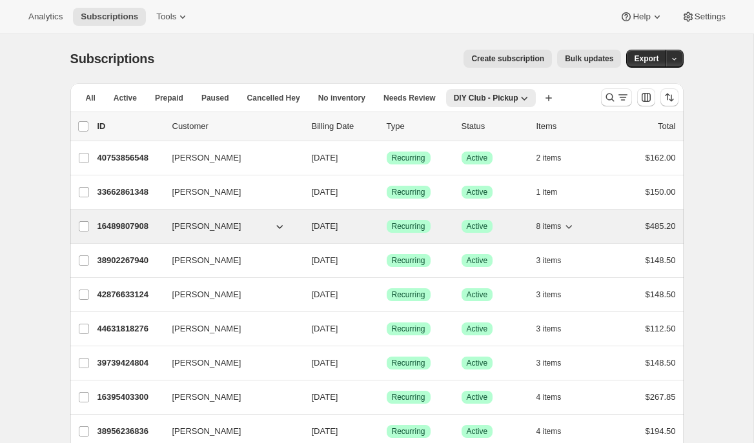
click at [130, 230] on p "16489807908" at bounding box center [129, 226] width 65 height 13
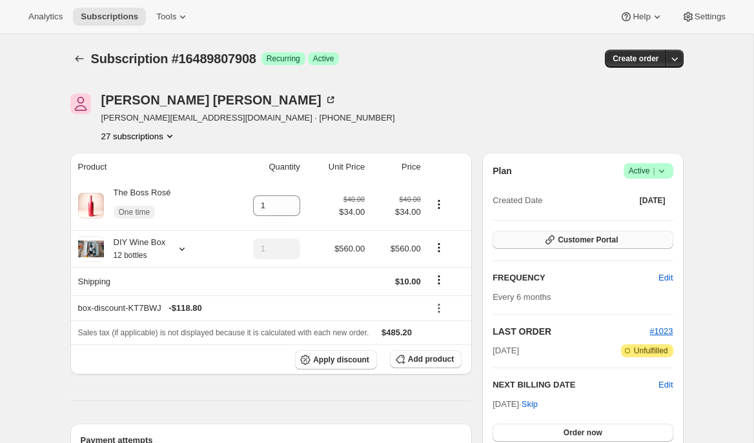
click at [560, 242] on span "Customer Portal" at bounding box center [588, 240] width 60 height 10
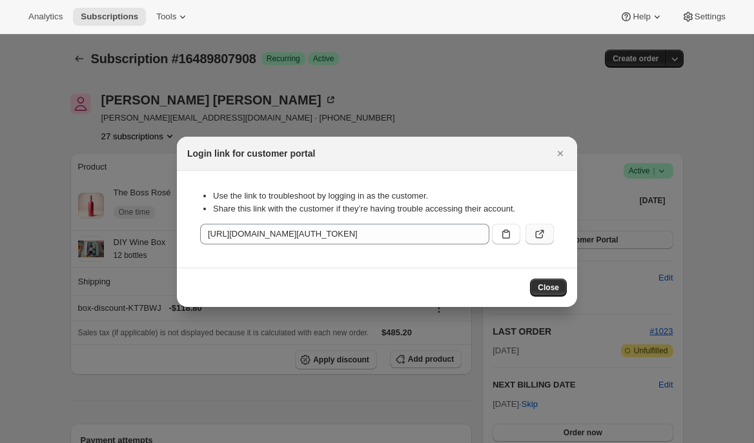
click at [540, 235] on icon ":r1lq:" at bounding box center [539, 234] width 13 height 13
click at [566, 155] on icon "Close" at bounding box center [560, 153] width 13 height 13
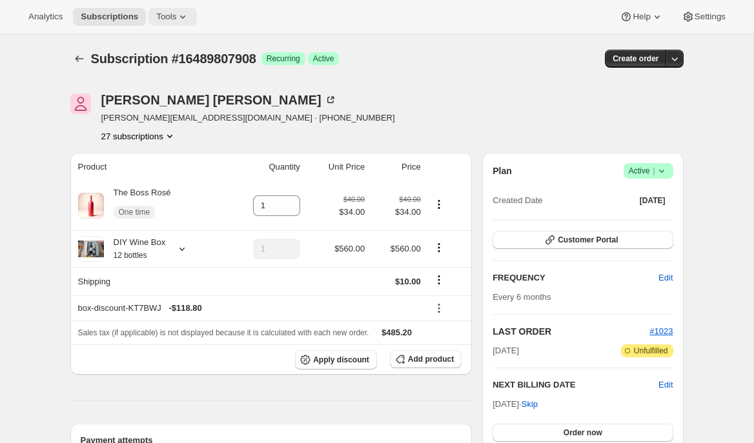
click at [197, 16] on button "Tools" at bounding box center [172, 17] width 48 height 18
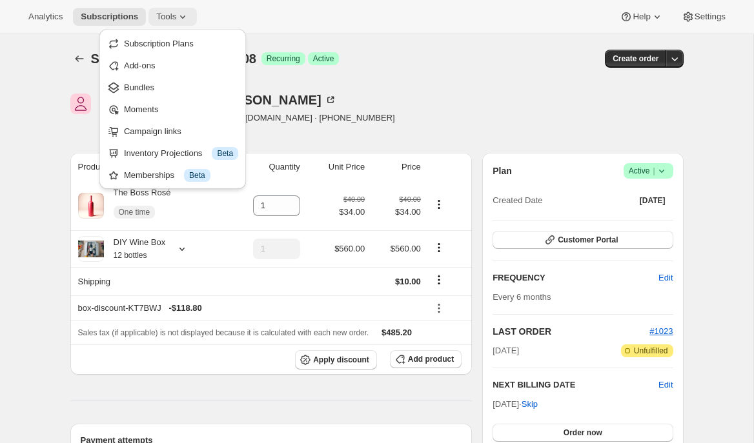
click at [185, 17] on icon at bounding box center [182, 16] width 5 height 3
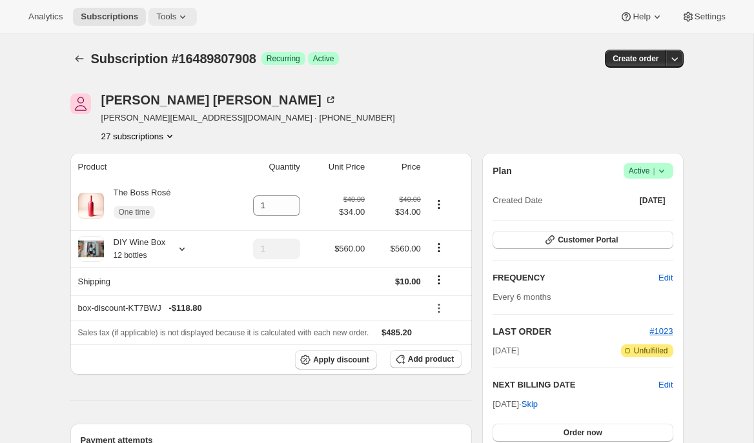
click at [185, 17] on icon at bounding box center [182, 16] width 5 height 3
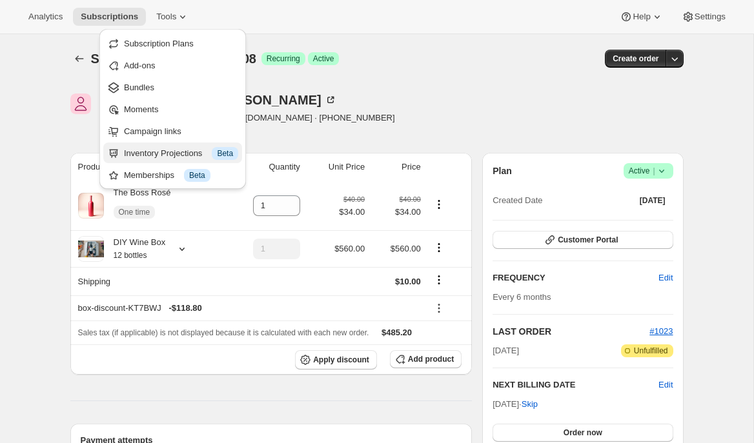
click at [168, 154] on div "Inventory Projections Info Beta" at bounding box center [181, 153] width 114 height 13
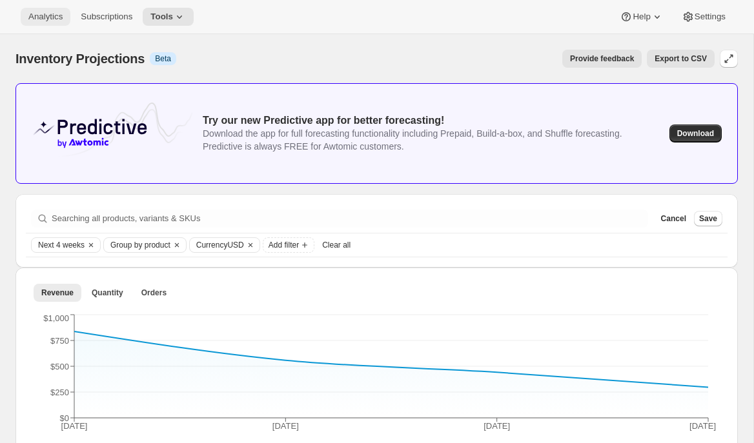
click at [47, 20] on span "Analytics" at bounding box center [45, 17] width 34 height 10
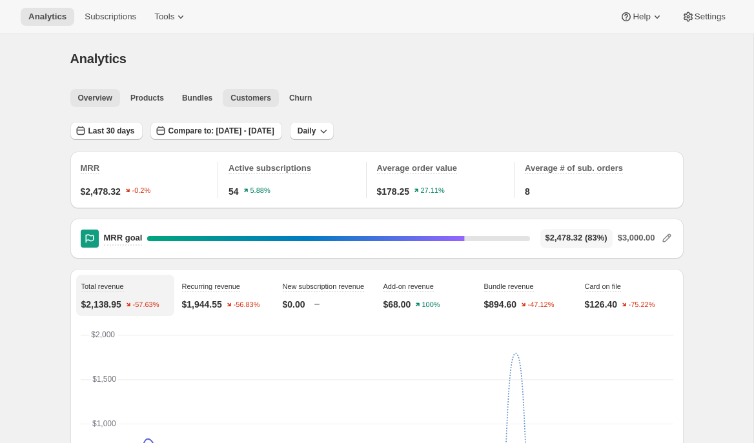
click at [266, 99] on span "Customers" at bounding box center [250, 98] width 41 height 10
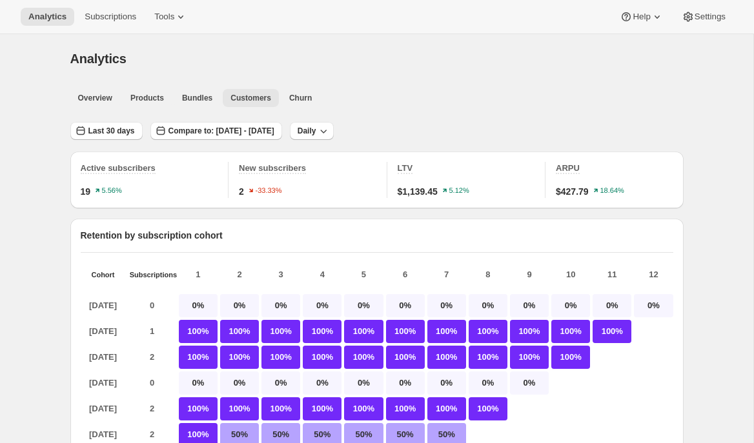
drag, startPoint x: 298, startPoint y: 96, endPoint x: 264, endPoint y: 100, distance: 33.8
click at [298, 96] on span "Churn" at bounding box center [300, 98] width 23 height 10
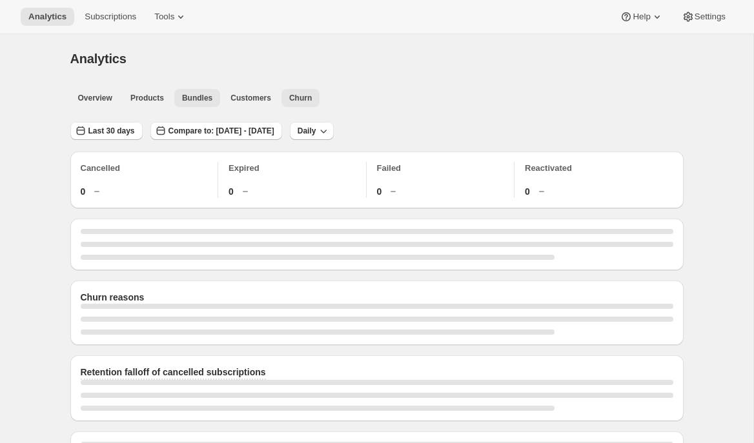
click at [197, 100] on span "Bundles" at bounding box center [197, 98] width 30 height 10
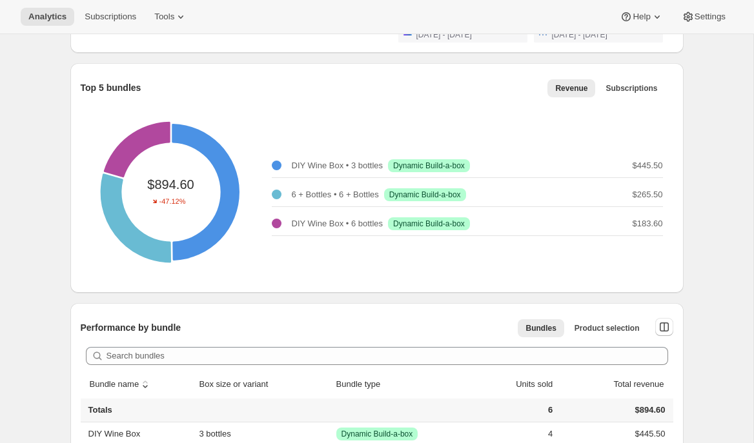
scroll to position [400, 0]
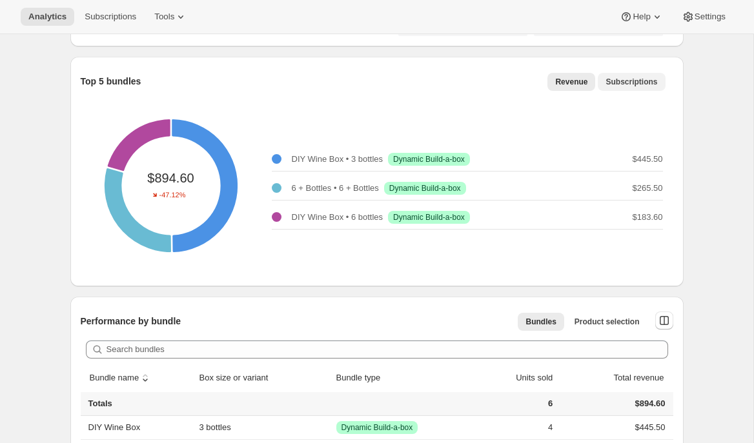
click at [621, 88] on div "Revenue Subscriptions More views Revenue Subscriptions More views" at bounding box center [576, 81] width 193 height 28
click at [623, 83] on span "Subscriptions" at bounding box center [631, 81] width 52 height 10
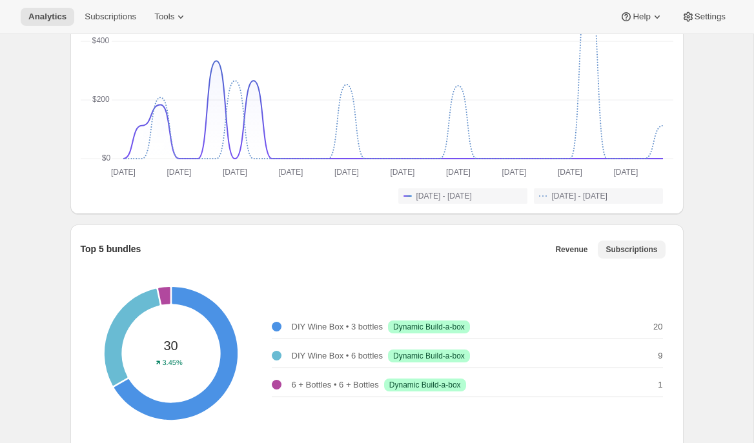
scroll to position [0, 0]
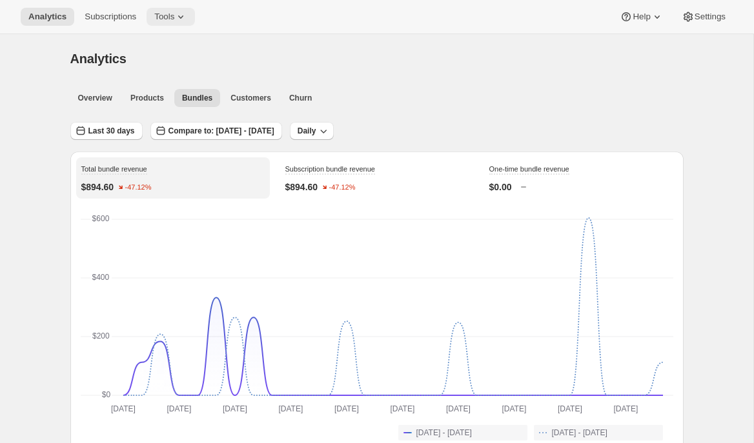
click at [186, 20] on icon at bounding box center [180, 16] width 13 height 13
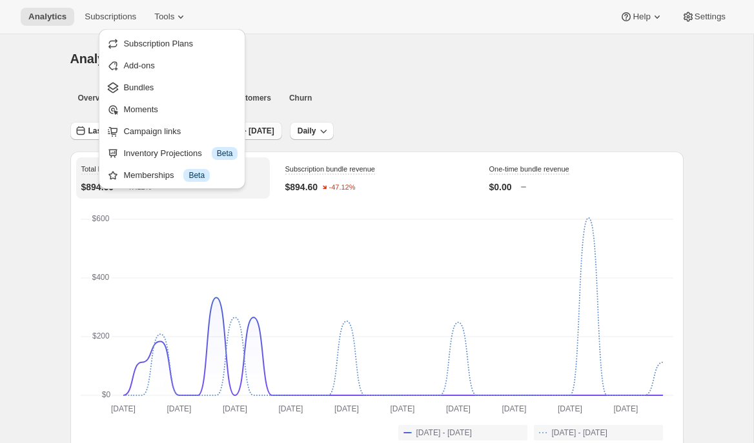
click at [174, 132] on span "Campaign links" at bounding box center [151, 131] width 57 height 10
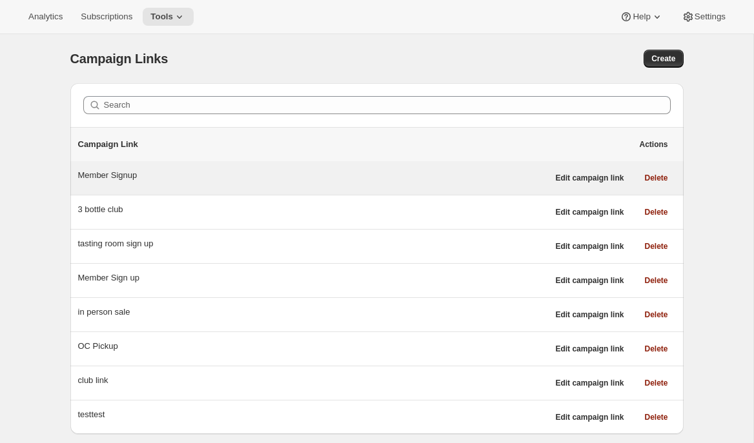
click at [304, 180] on div "Member Signup" at bounding box center [313, 175] width 470 height 13
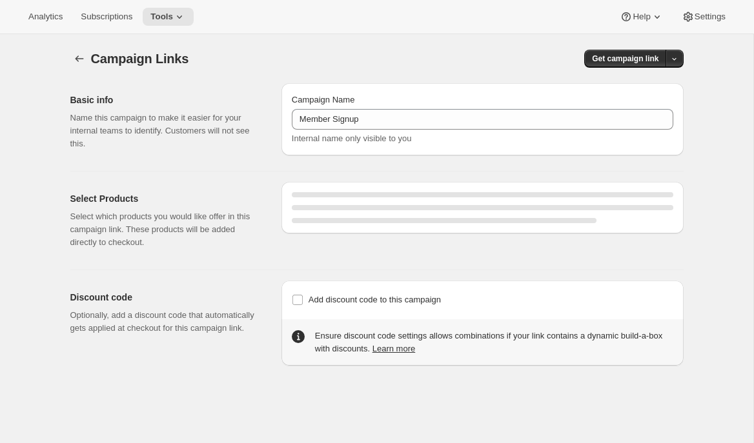
select select "gid://shopify/SellingPlan/7445479460"
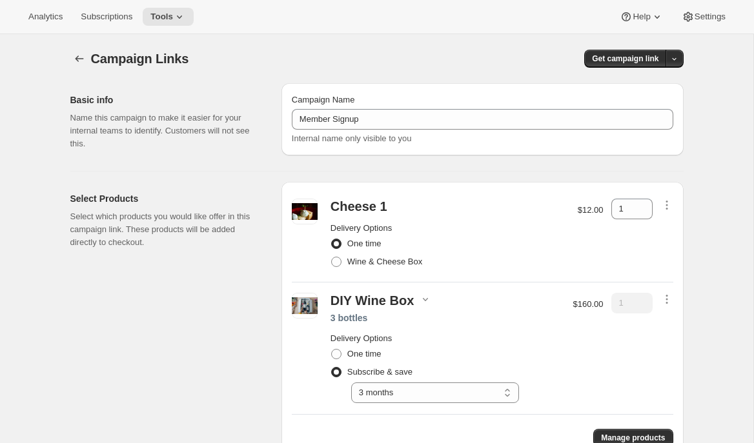
scroll to position [14, 0]
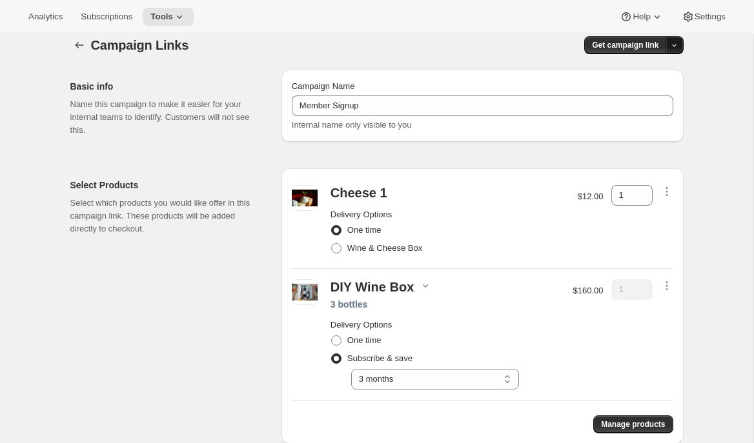
click at [677, 43] on icon "button" at bounding box center [674, 45] width 8 height 8
click at [629, 91] on icon "button" at bounding box center [627, 94] width 13 height 13
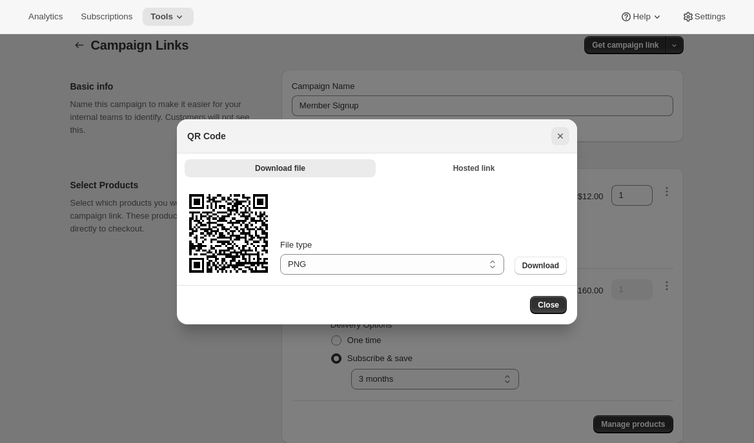
click at [563, 136] on icon "Close" at bounding box center [560, 136] width 13 height 13
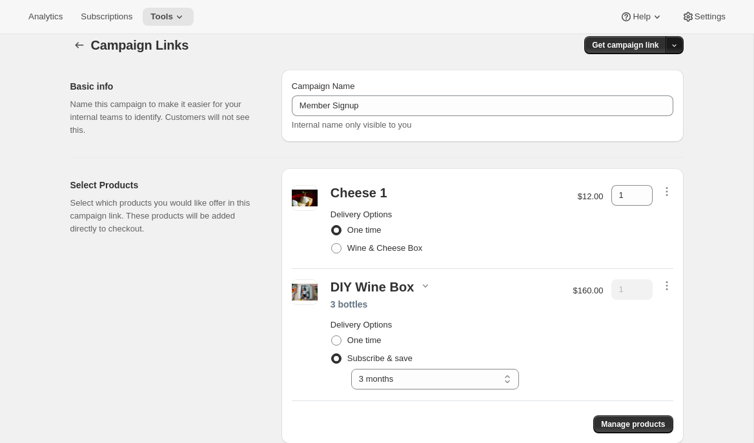
click at [676, 46] on icon "button" at bounding box center [674, 45] width 8 height 8
click at [644, 74] on span "Copy Link" at bounding box center [656, 72] width 37 height 10
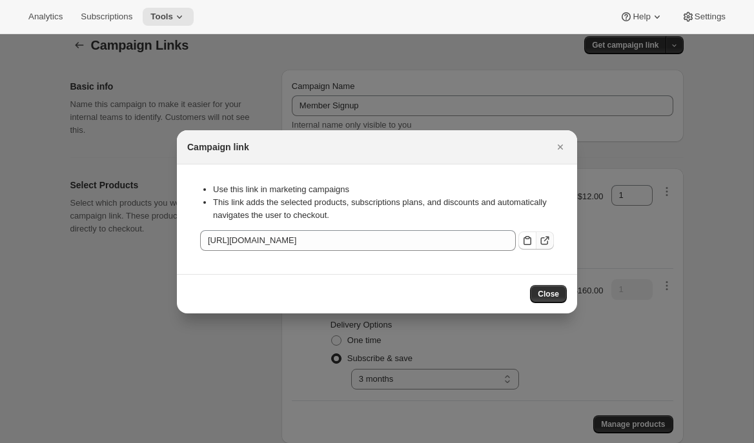
click at [546, 244] on icon ":r1v9:" at bounding box center [545, 241] width 8 height 8
click at [552, 294] on span "Close" at bounding box center [548, 294] width 21 height 10
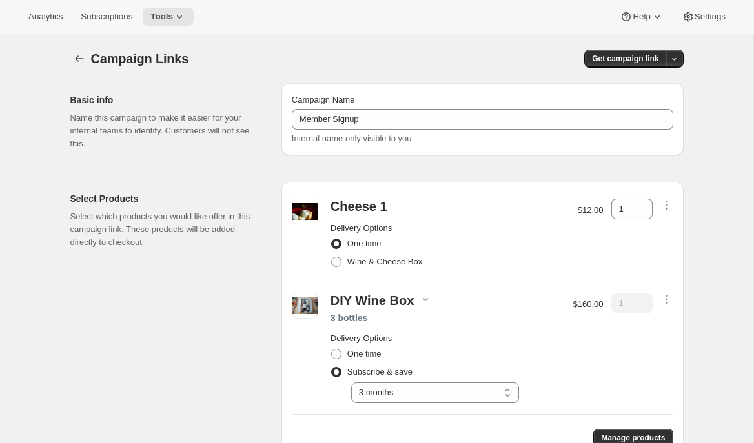
scroll to position [14, 0]
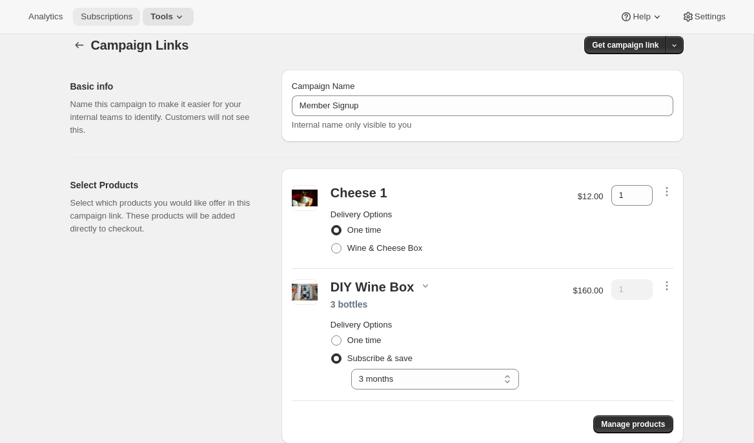
click at [112, 21] on span "Subscriptions" at bounding box center [107, 17] width 52 height 10
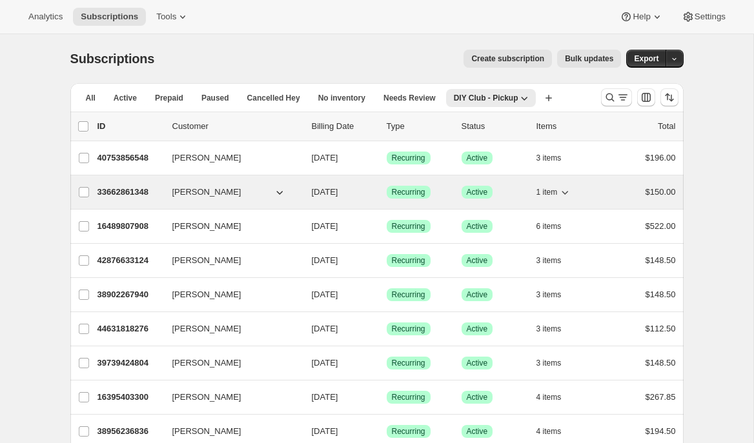
click at [124, 188] on p "33662861348" at bounding box center [129, 192] width 65 height 13
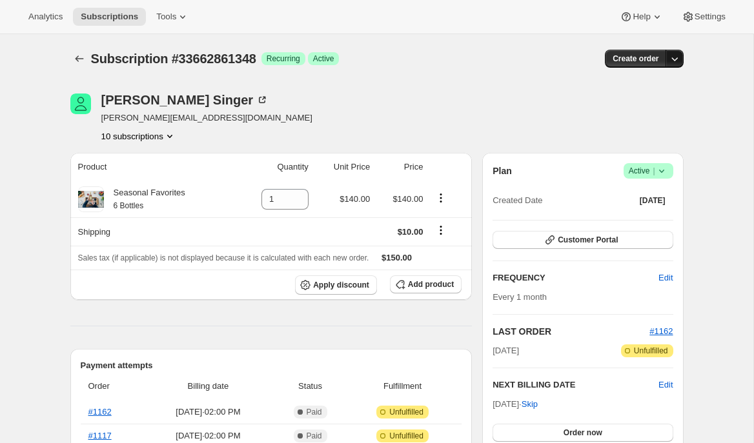
click at [673, 60] on icon "button" at bounding box center [674, 59] width 6 height 4
click at [627, 108] on span "Create custom one-time order" at bounding box center [620, 108] width 112 height 10
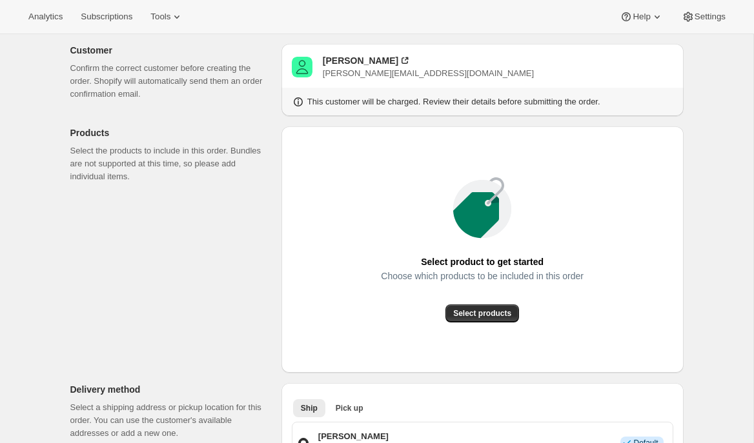
scroll to position [71, 0]
click at [469, 315] on span "Select products" at bounding box center [482, 313] width 58 height 10
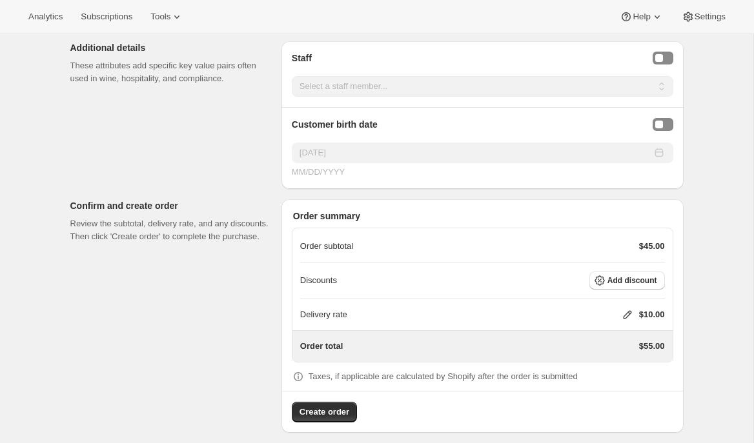
scroll to position [774, 0]
